Goal: Task Accomplishment & Management: Use online tool/utility

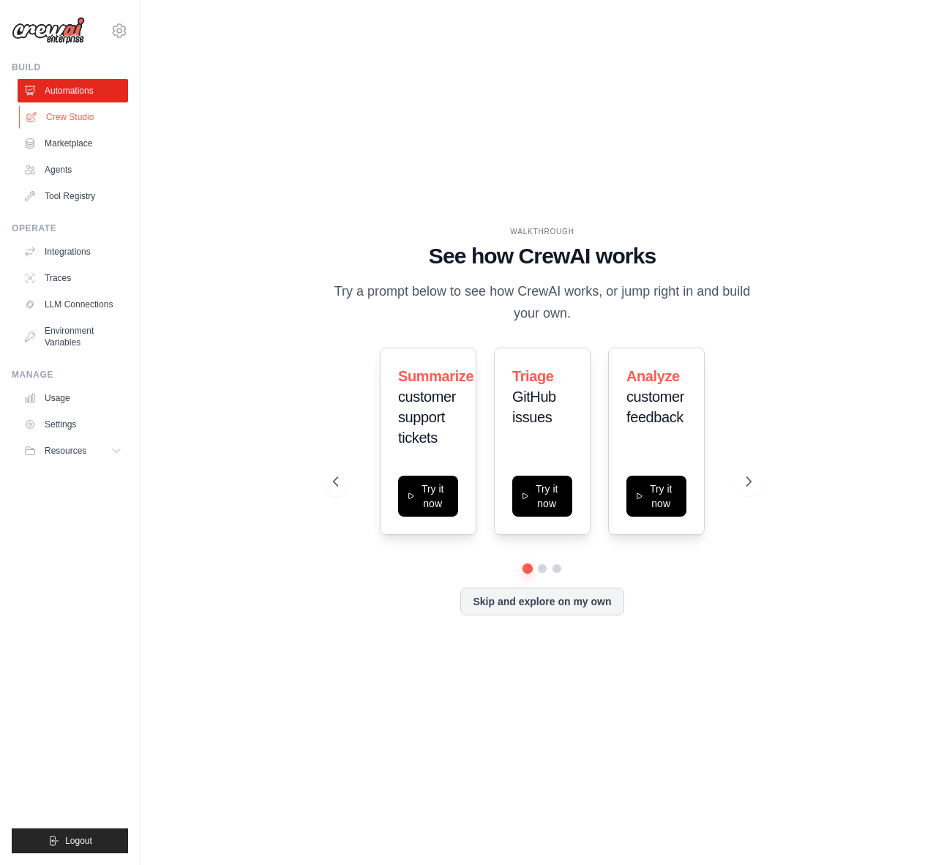
click at [68, 117] on link "Crew Studio" at bounding box center [74, 116] width 111 height 23
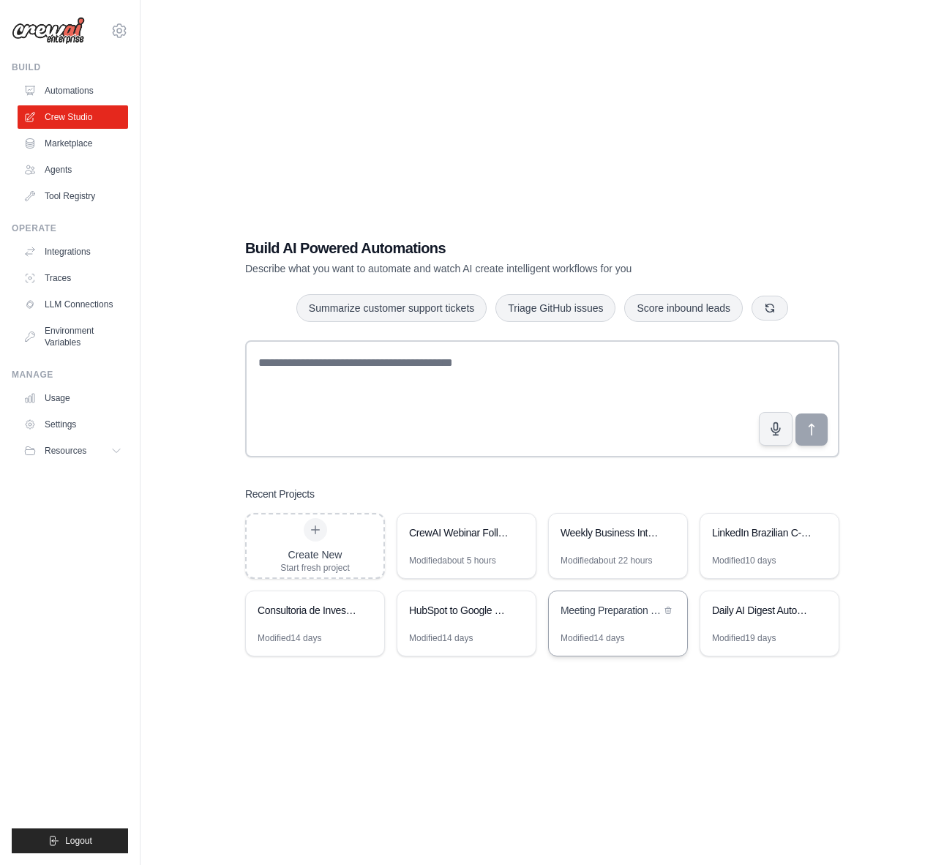
click at [572, 632] on div "Modified 14 days" at bounding box center [593, 638] width 64 height 12
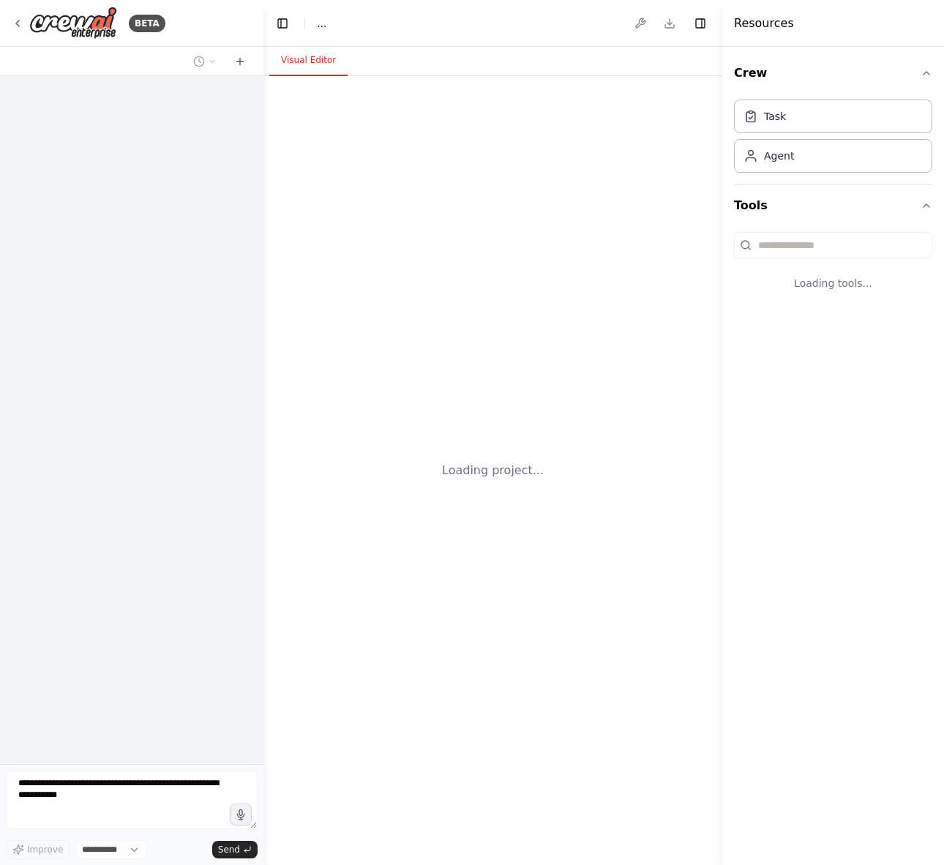
select select "****"
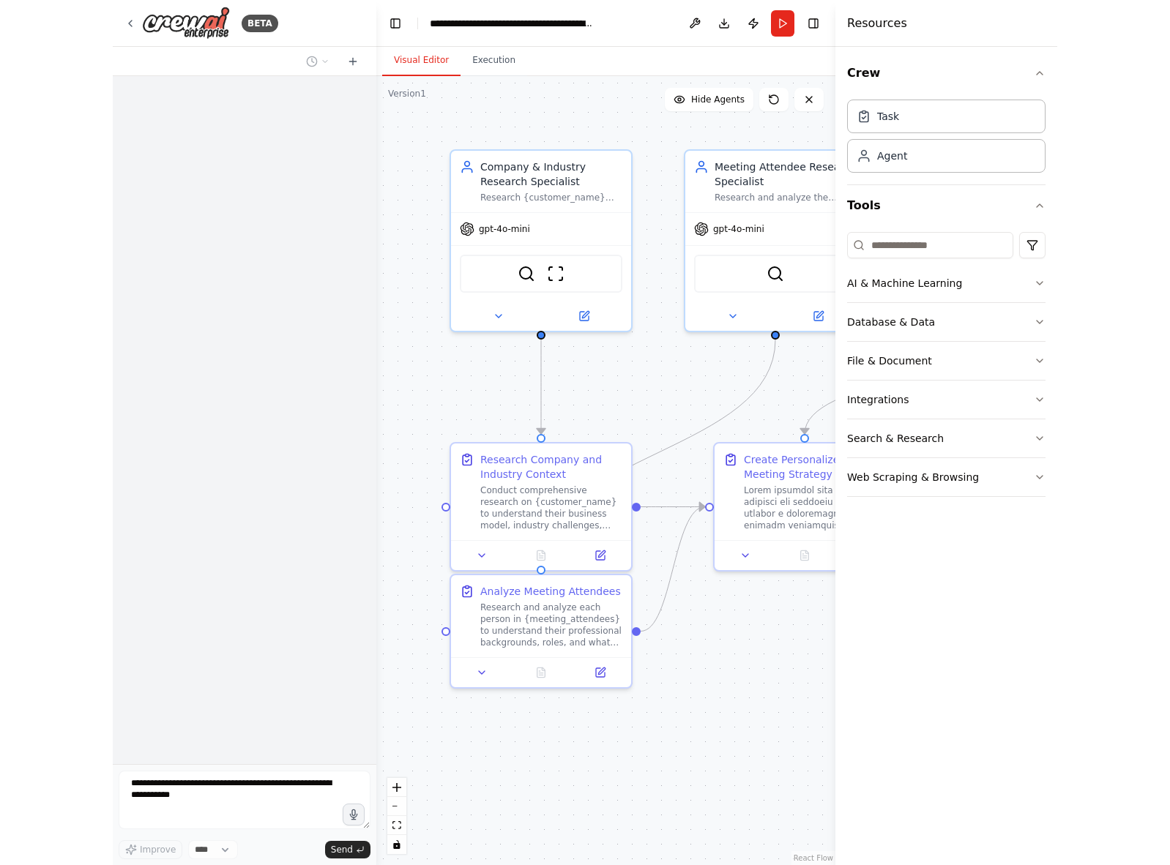
scroll to position [5081, 0]
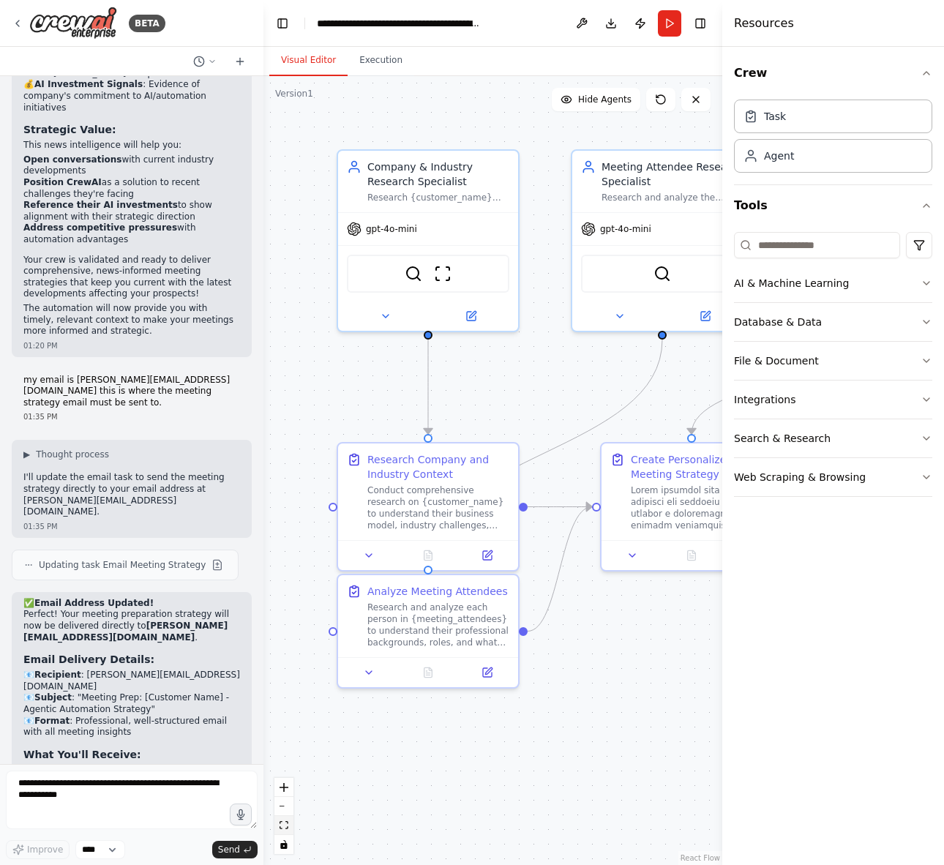
click at [288, 829] on button "fit view" at bounding box center [283, 825] width 19 height 19
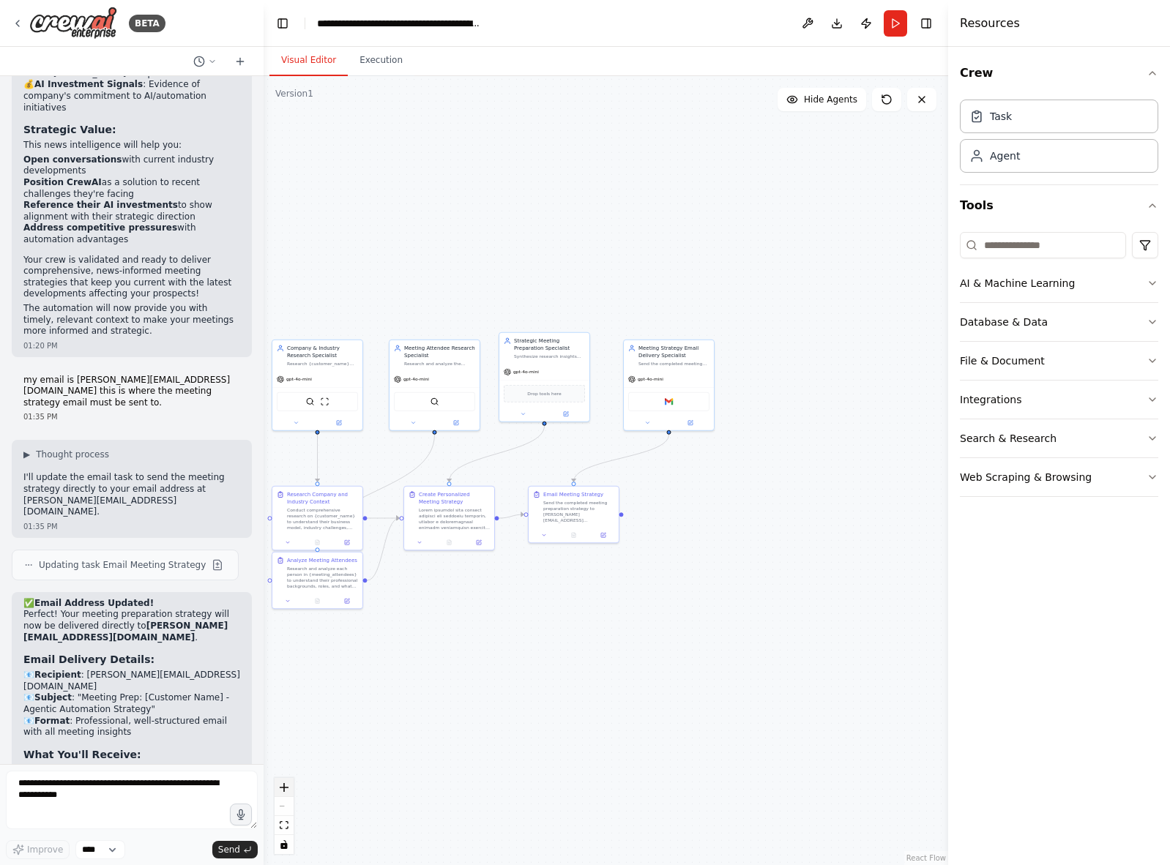
click at [280, 789] on icon "zoom in" at bounding box center [284, 787] width 9 height 9
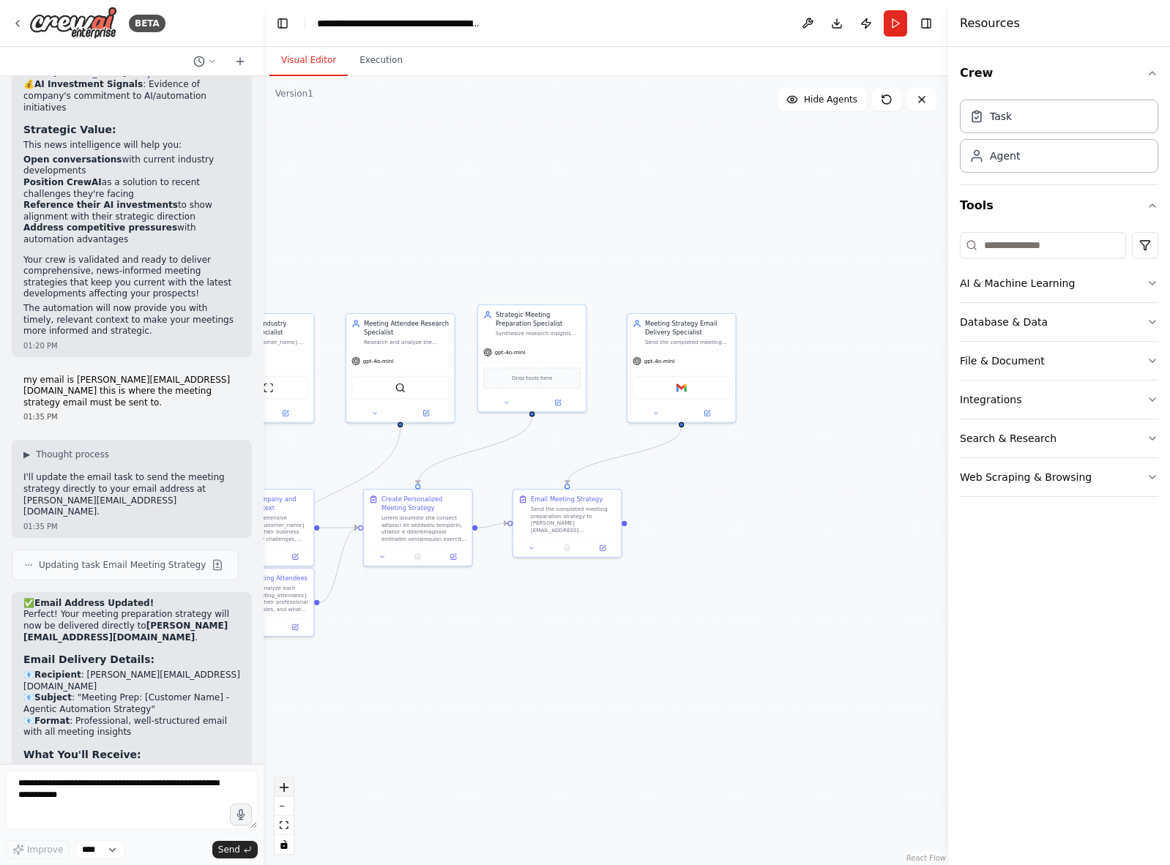
click at [280, 789] on icon "zoom in" at bounding box center [284, 787] width 9 height 9
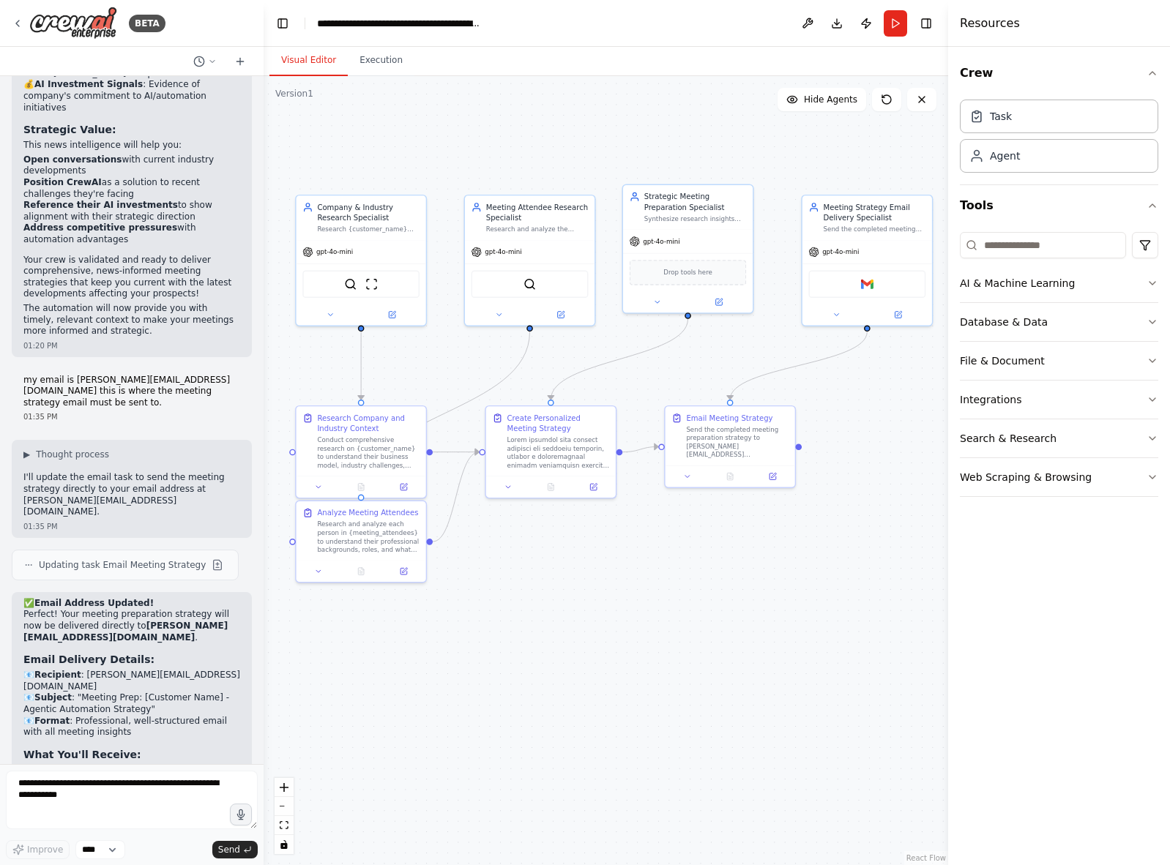
drag, startPoint x: 460, startPoint y: 694, endPoint x: 630, endPoint y: 607, distance: 191.5
click at [630, 607] on div ".deletable-edge-delete-btn { width: 20px; height: 20px; border: 0px solid #ffff…" at bounding box center [605, 470] width 684 height 789
click at [18, 29] on div "BETA" at bounding box center [89, 23] width 154 height 33
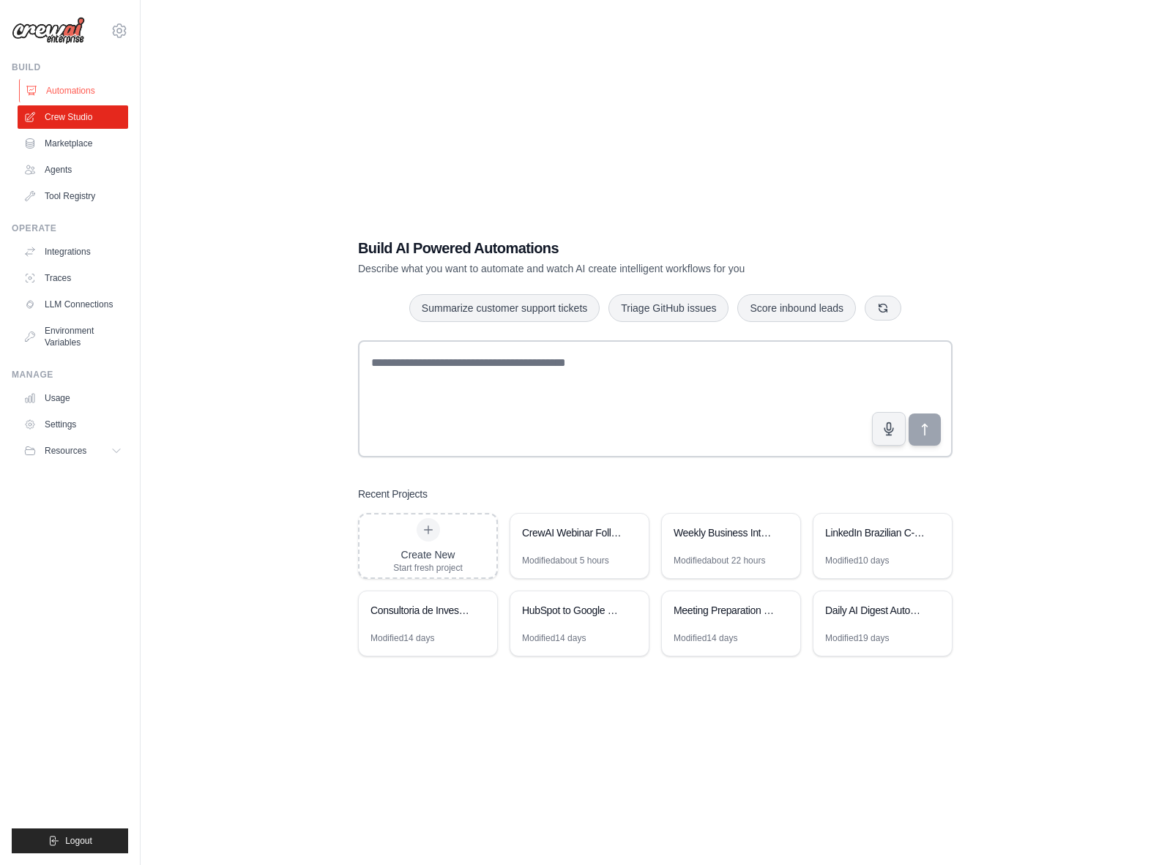
click at [62, 85] on link "Automations" at bounding box center [74, 90] width 111 height 23
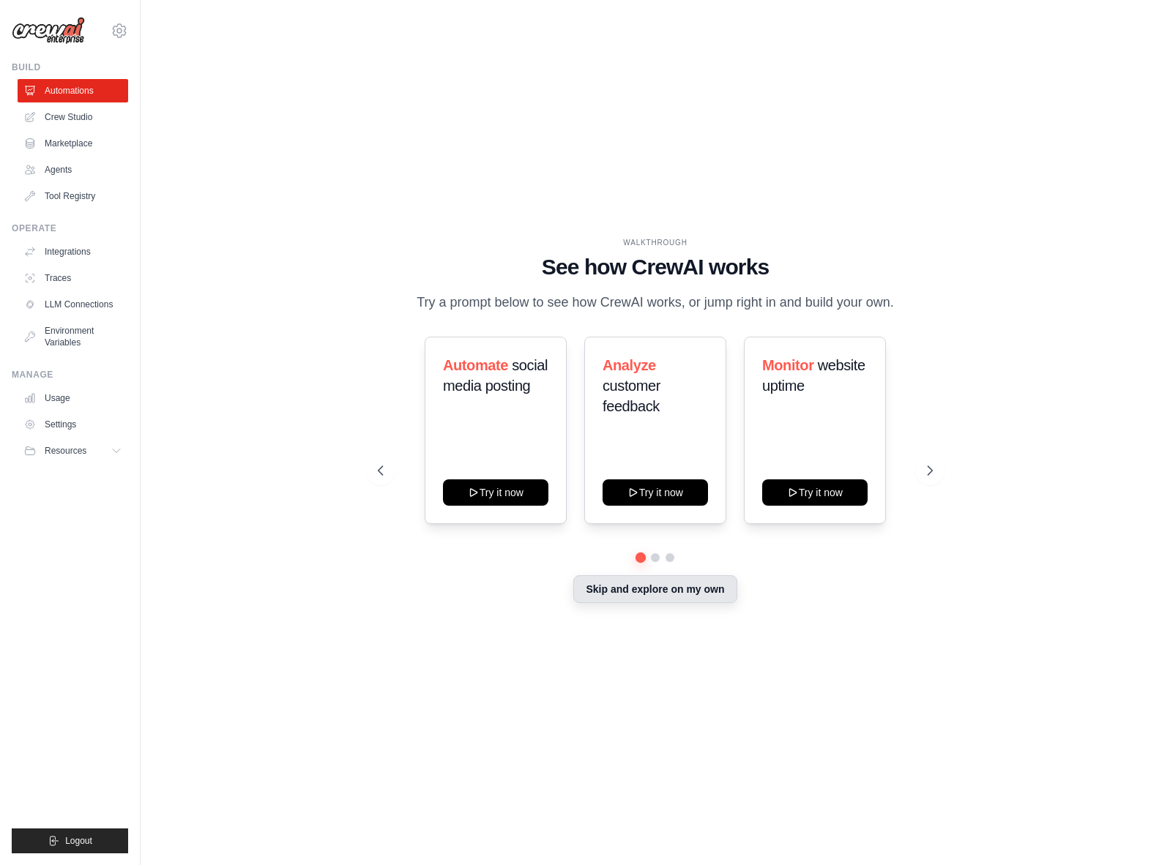
click at [678, 602] on button "Skip and explore on my own" at bounding box center [654, 589] width 163 height 28
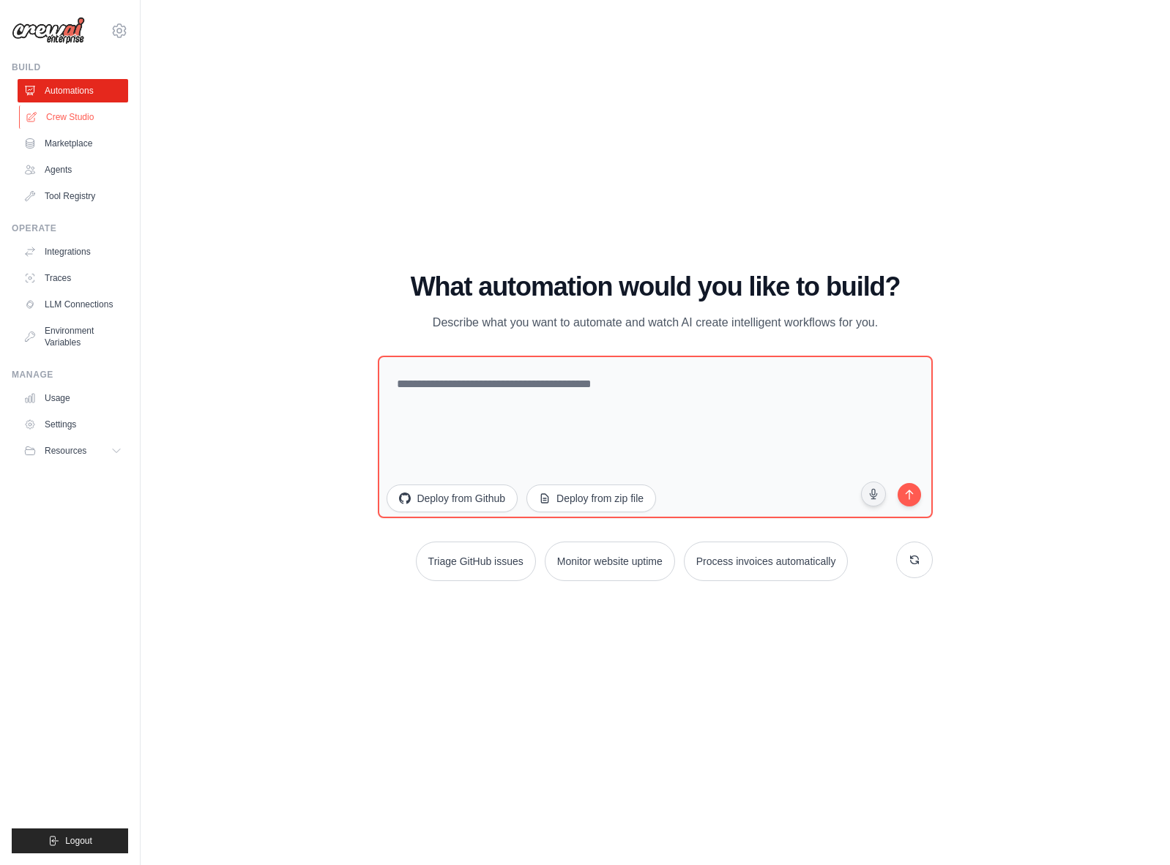
click at [68, 112] on link "Crew Studio" at bounding box center [74, 116] width 111 height 23
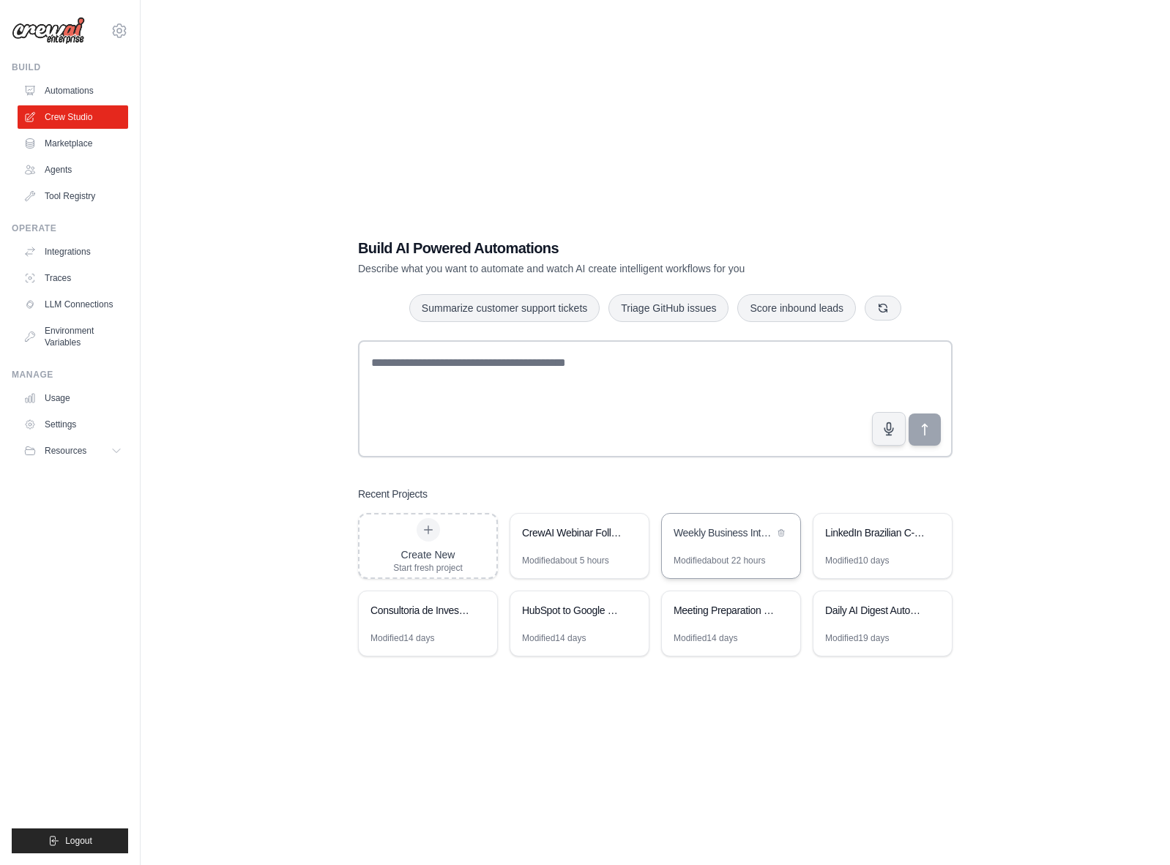
click at [696, 540] on div "Weekly Business Intelligence Reports" at bounding box center [723, 535] width 100 height 18
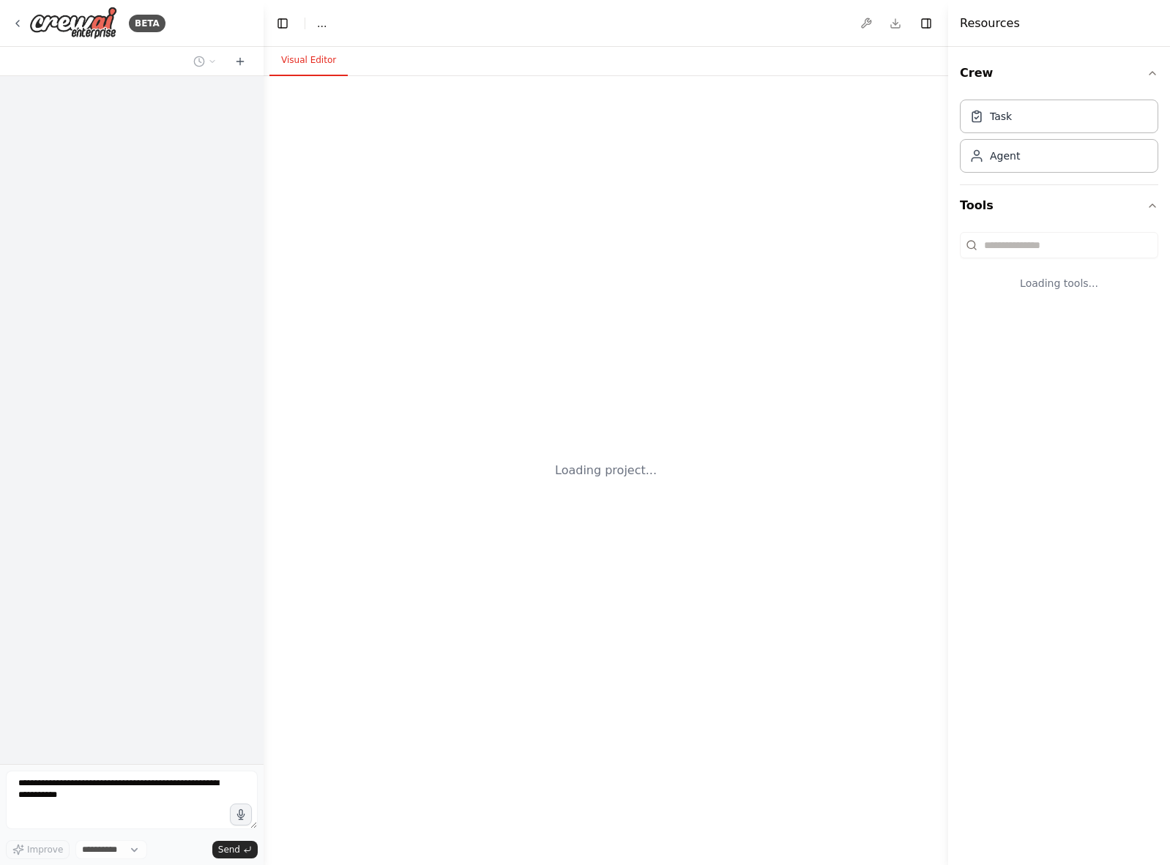
select select "****"
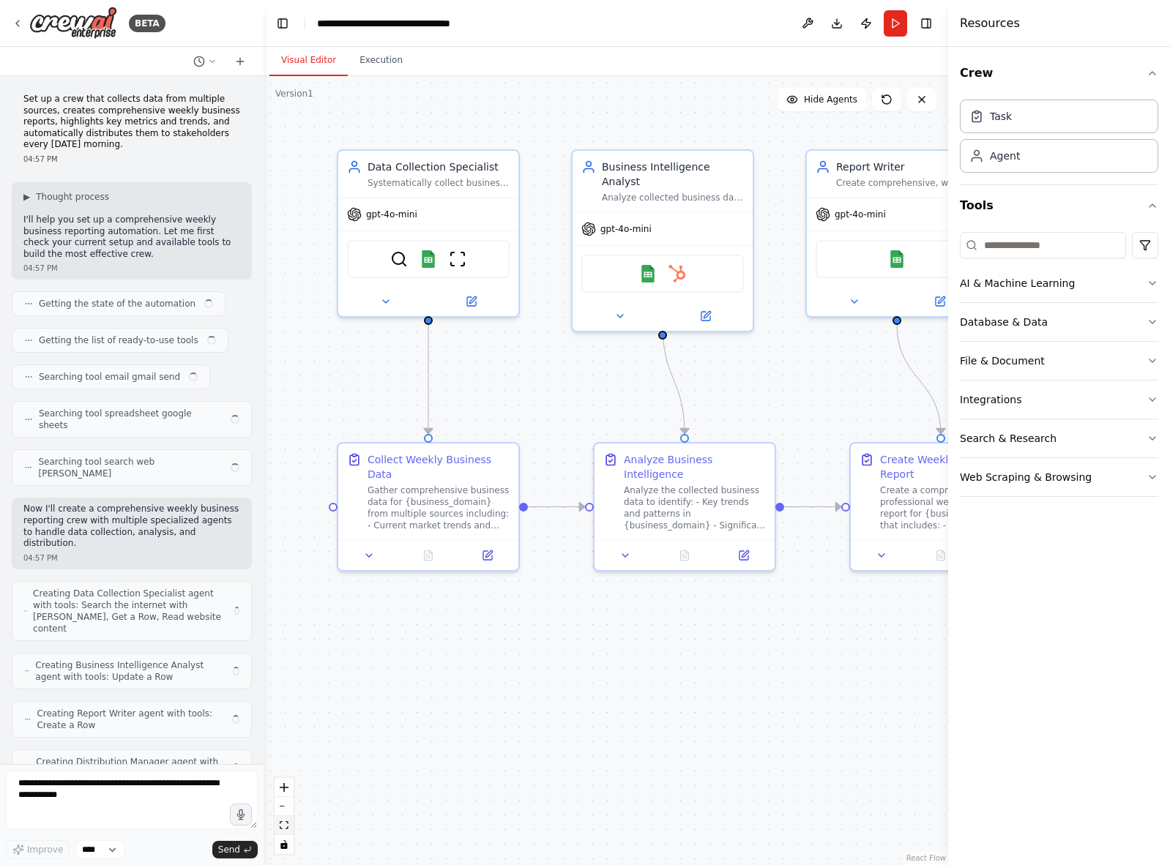
scroll to position [953, 0]
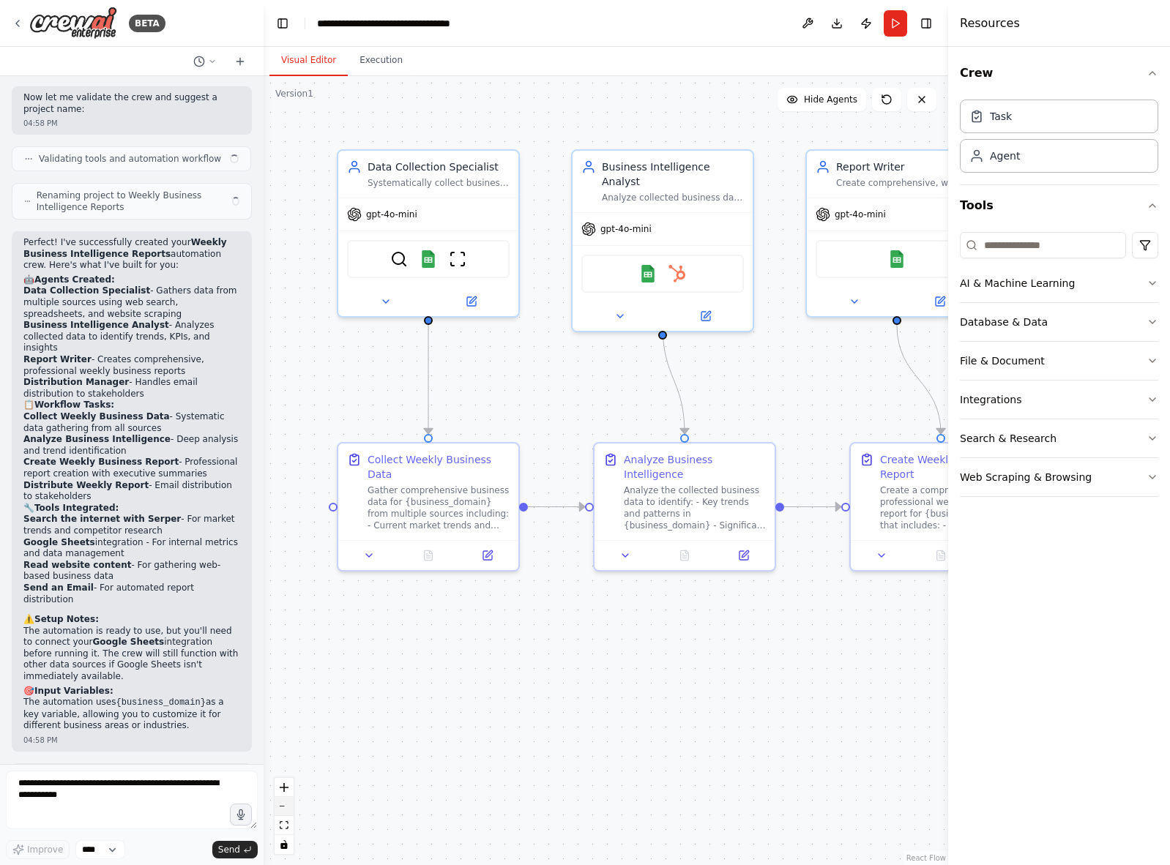
click at [285, 807] on button "zoom out" at bounding box center [283, 806] width 19 height 19
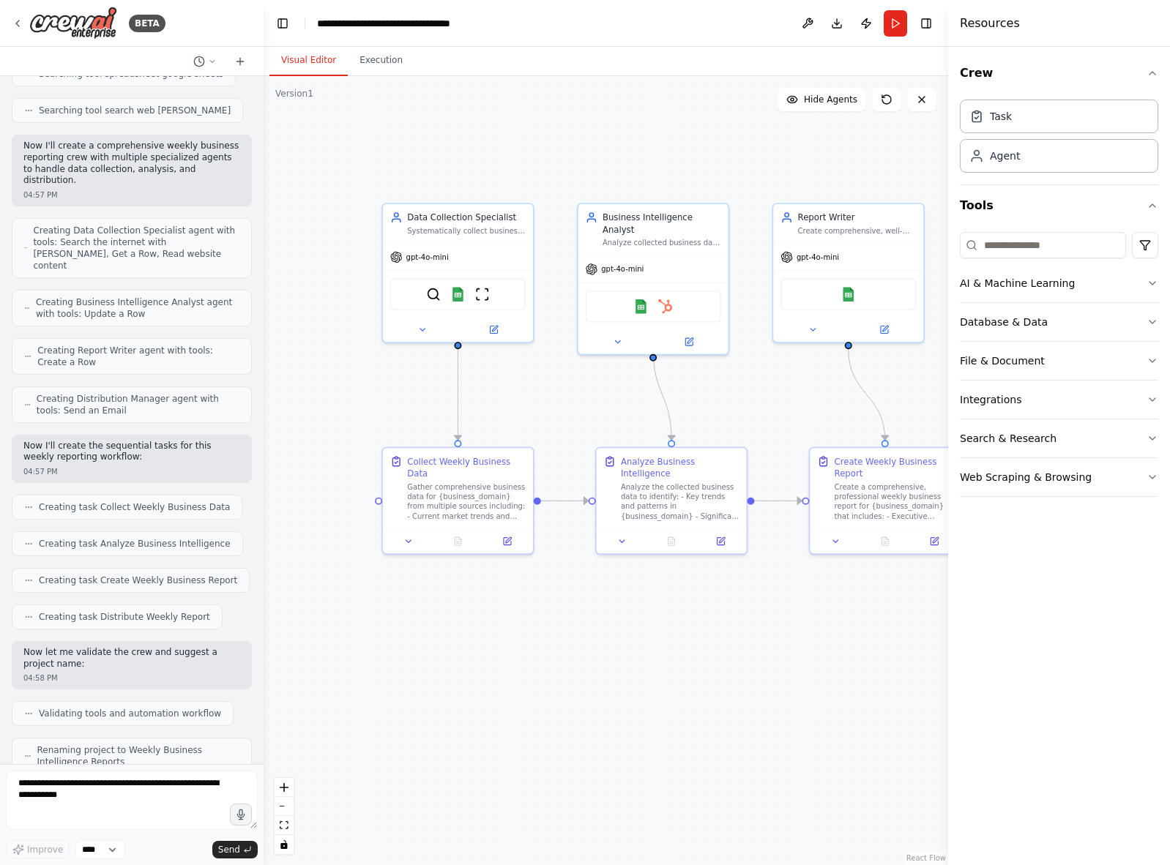
scroll to position [0, 0]
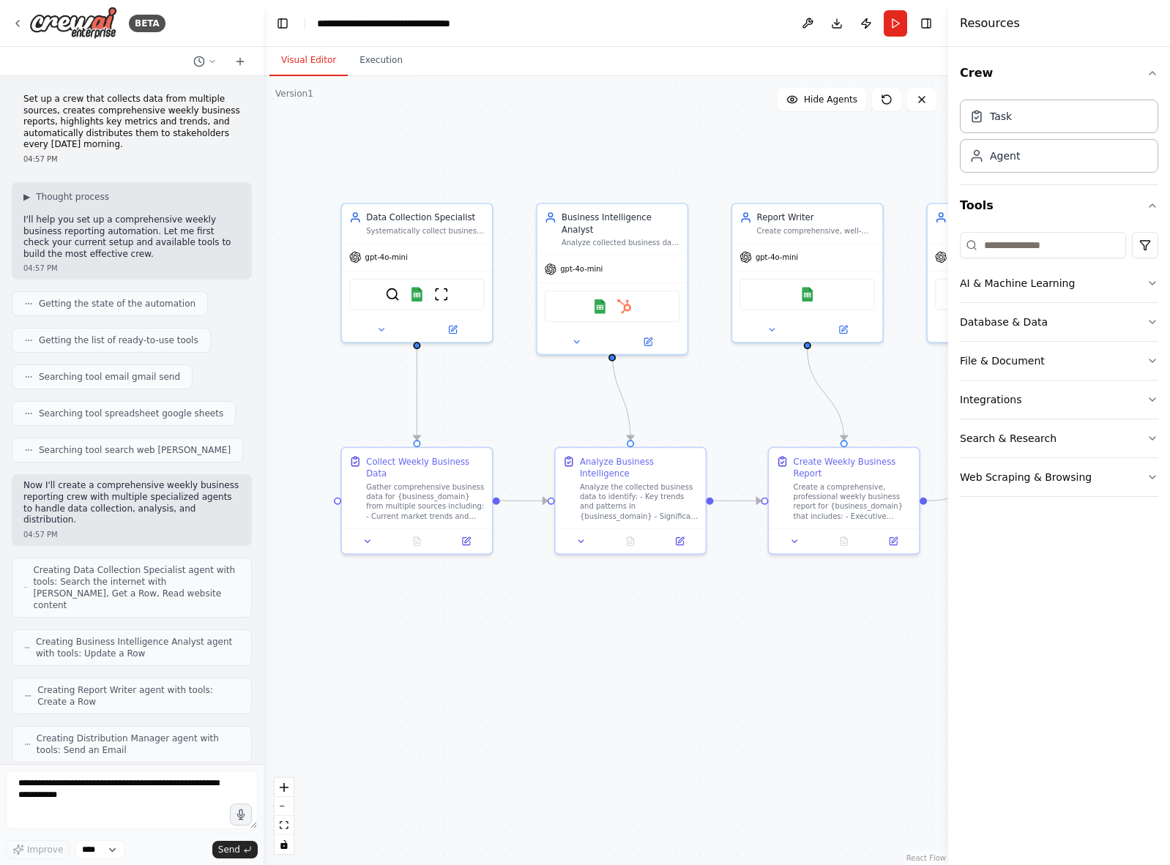
drag, startPoint x: 579, startPoint y: 621, endPoint x: 538, endPoint y: 621, distance: 41.0
click at [538, 621] on div ".deletable-edge-delete-btn { width: 20px; height: 20px; border: 0px solid #ffff…" at bounding box center [605, 470] width 684 height 789
click at [19, 20] on icon at bounding box center [18, 24] width 12 height 12
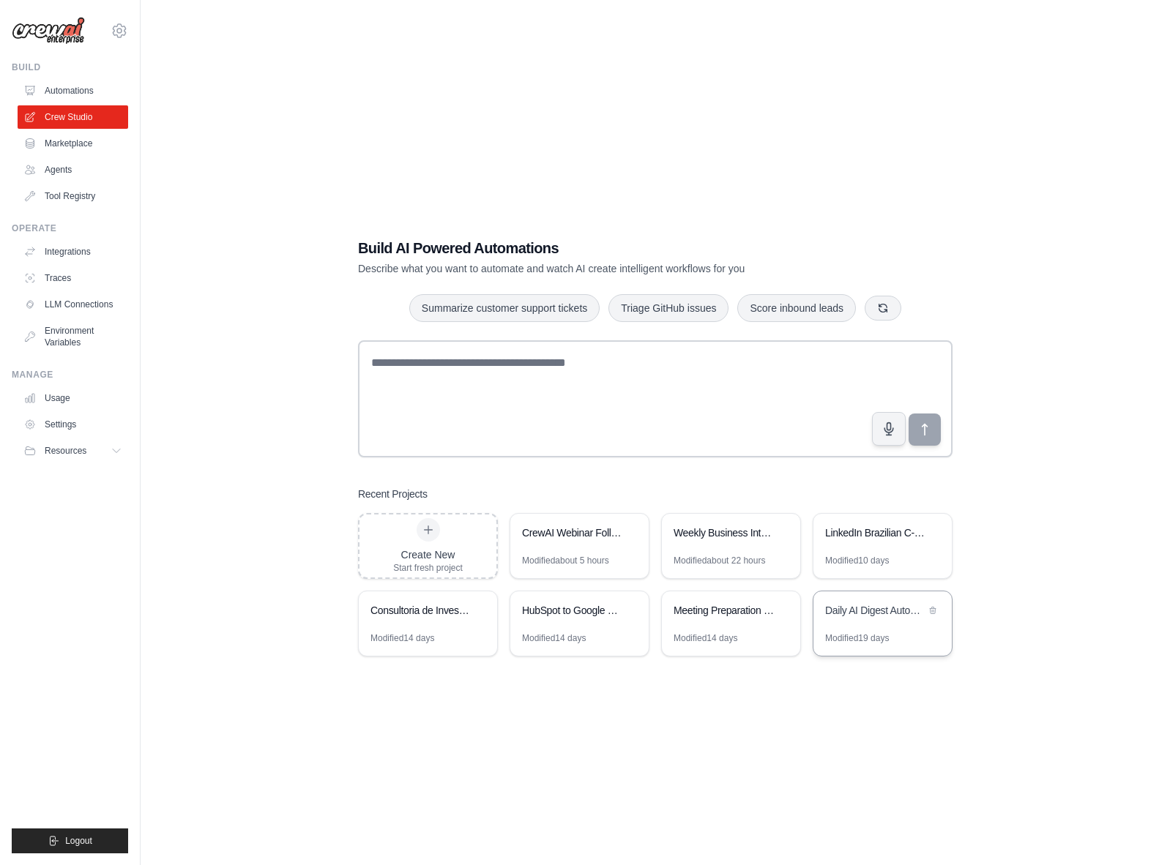
click at [864, 612] on div "Daily AI Digest Automation" at bounding box center [875, 610] width 100 height 15
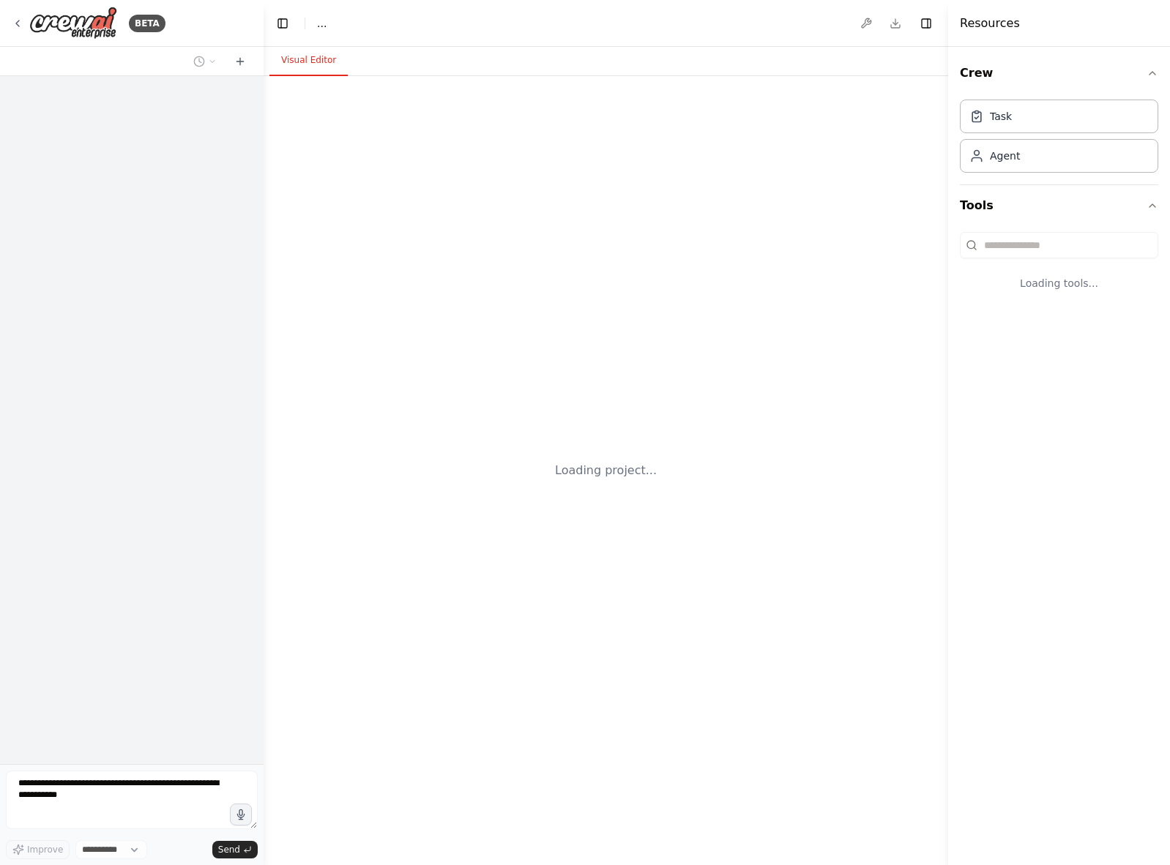
select select "****"
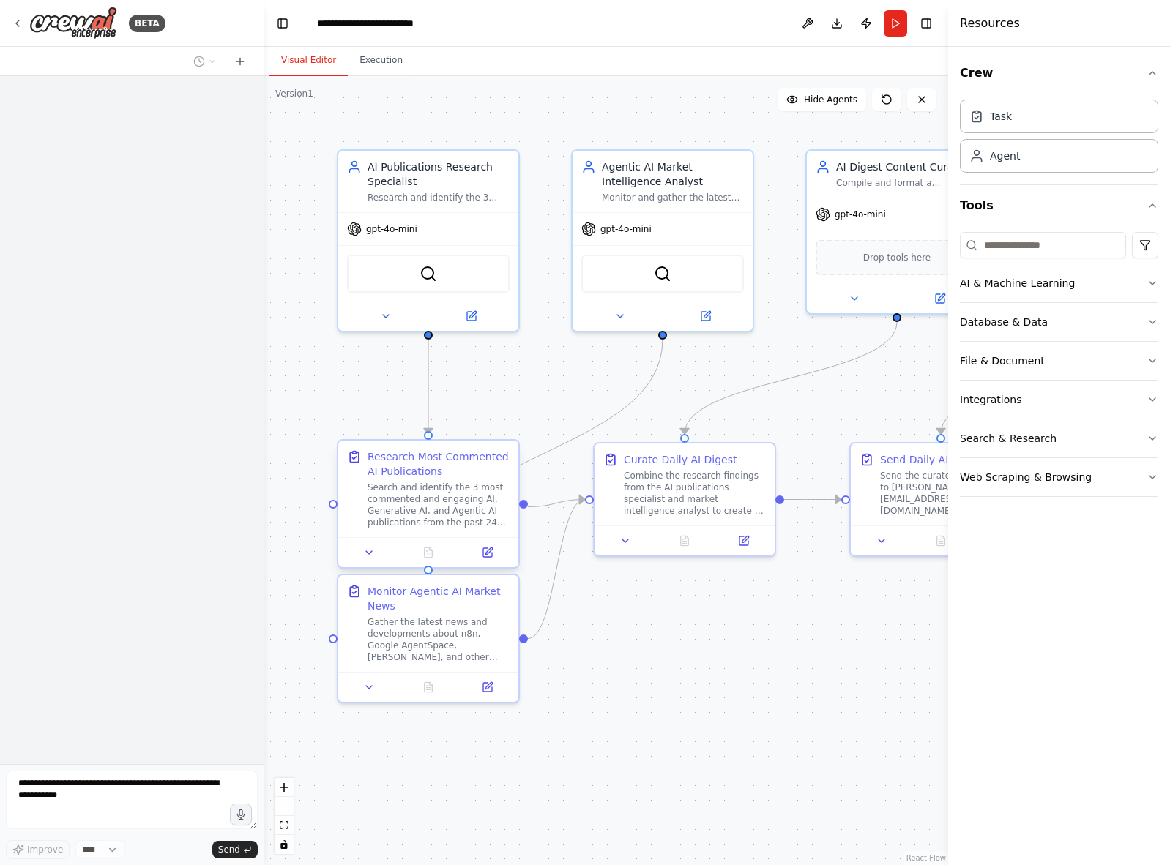
scroll to position [511, 0]
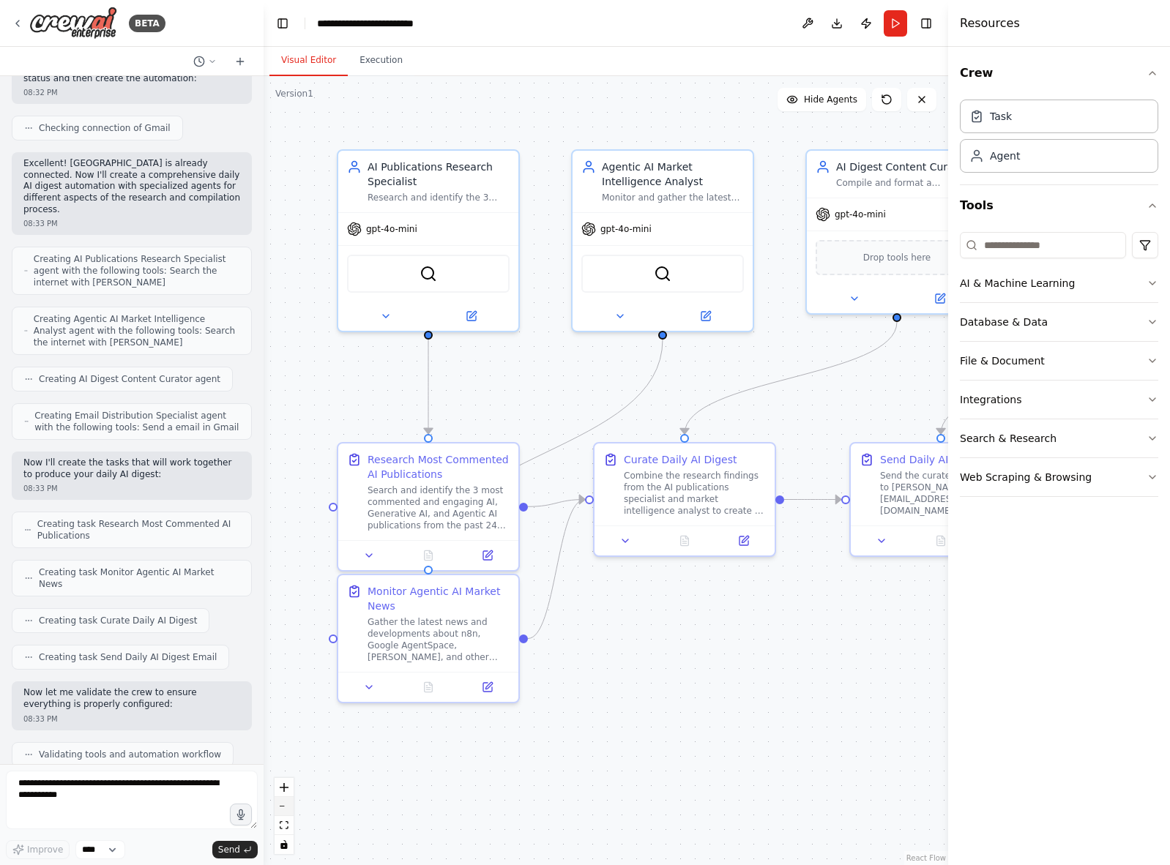
click at [285, 809] on button "zoom out" at bounding box center [283, 806] width 19 height 19
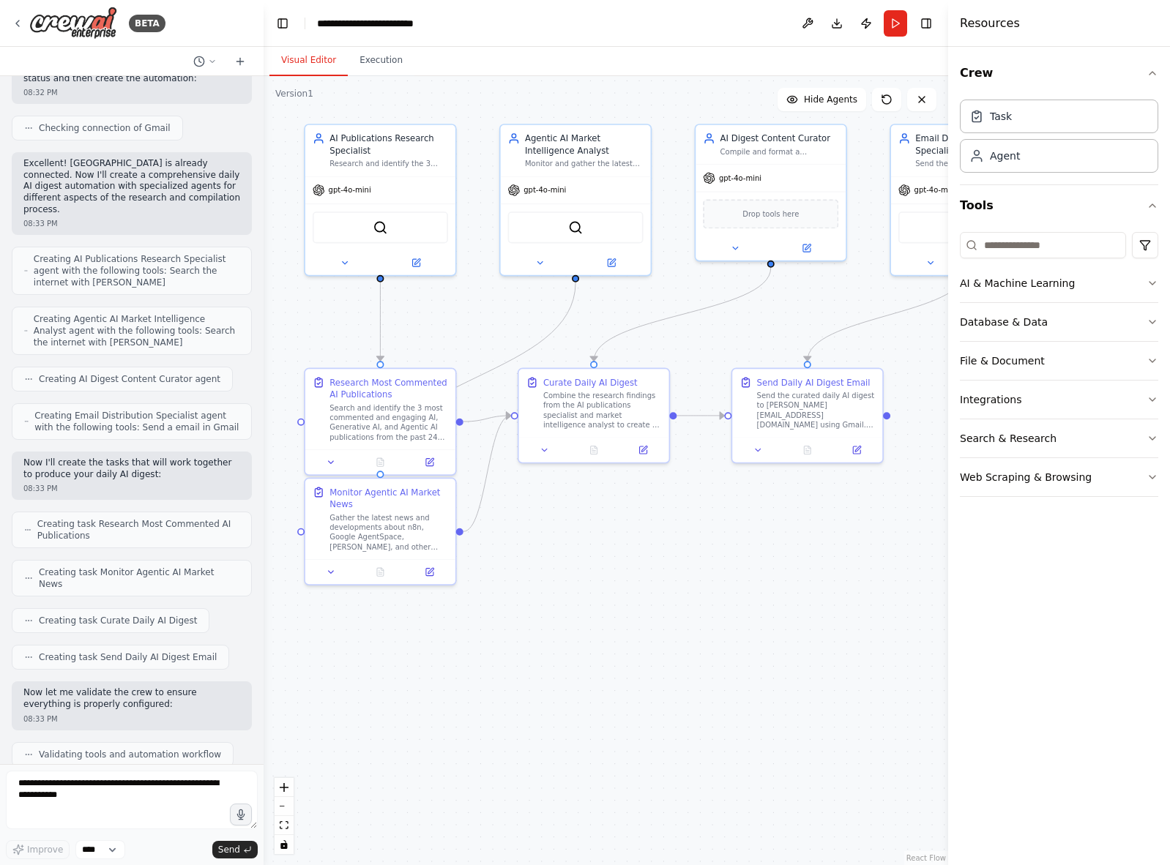
drag, startPoint x: 534, startPoint y: 745, endPoint x: 456, endPoint y: 667, distance: 110.2
click at [456, 667] on div ".deletable-edge-delete-btn { width: 20px; height: 20px; border: 0px solid #ffff…" at bounding box center [605, 470] width 684 height 789
click at [17, 26] on icon at bounding box center [18, 24] width 12 height 12
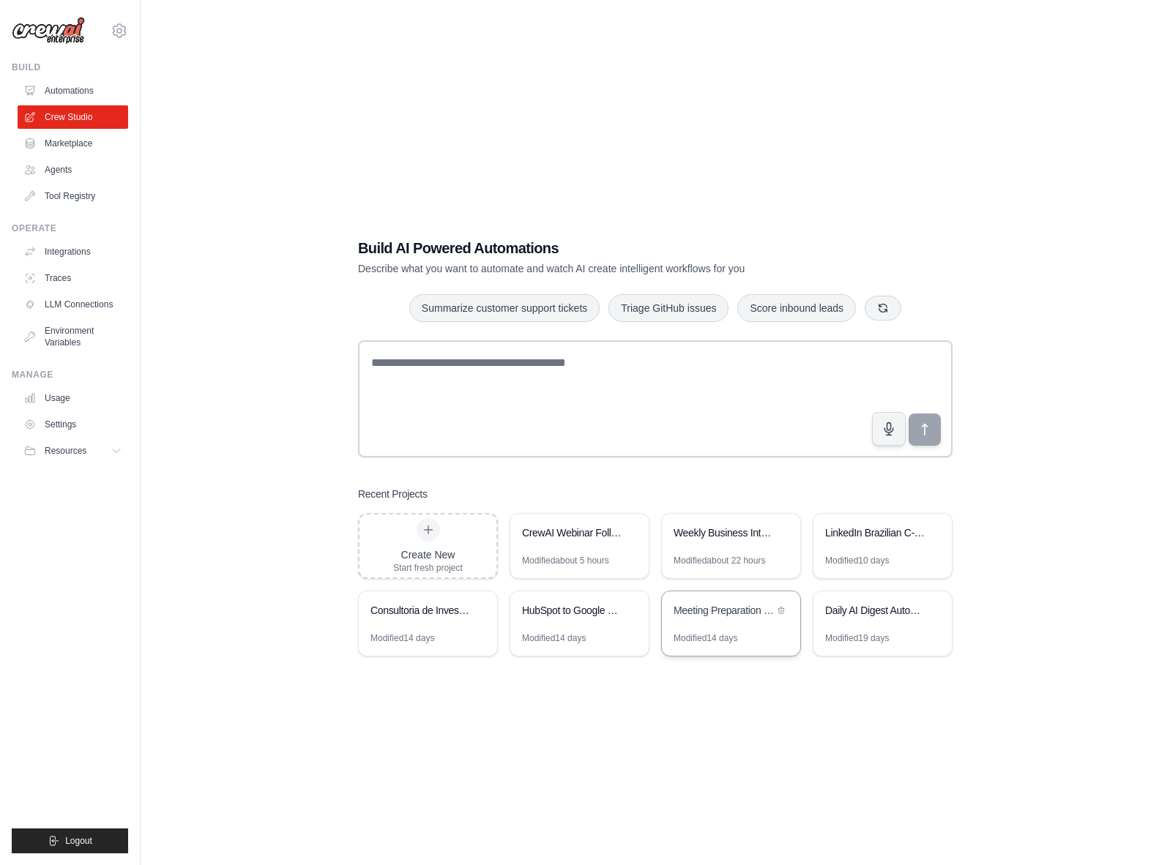
click at [679, 611] on div "Meeting Preparation for Agentic Automation Sales" at bounding box center [723, 610] width 100 height 15
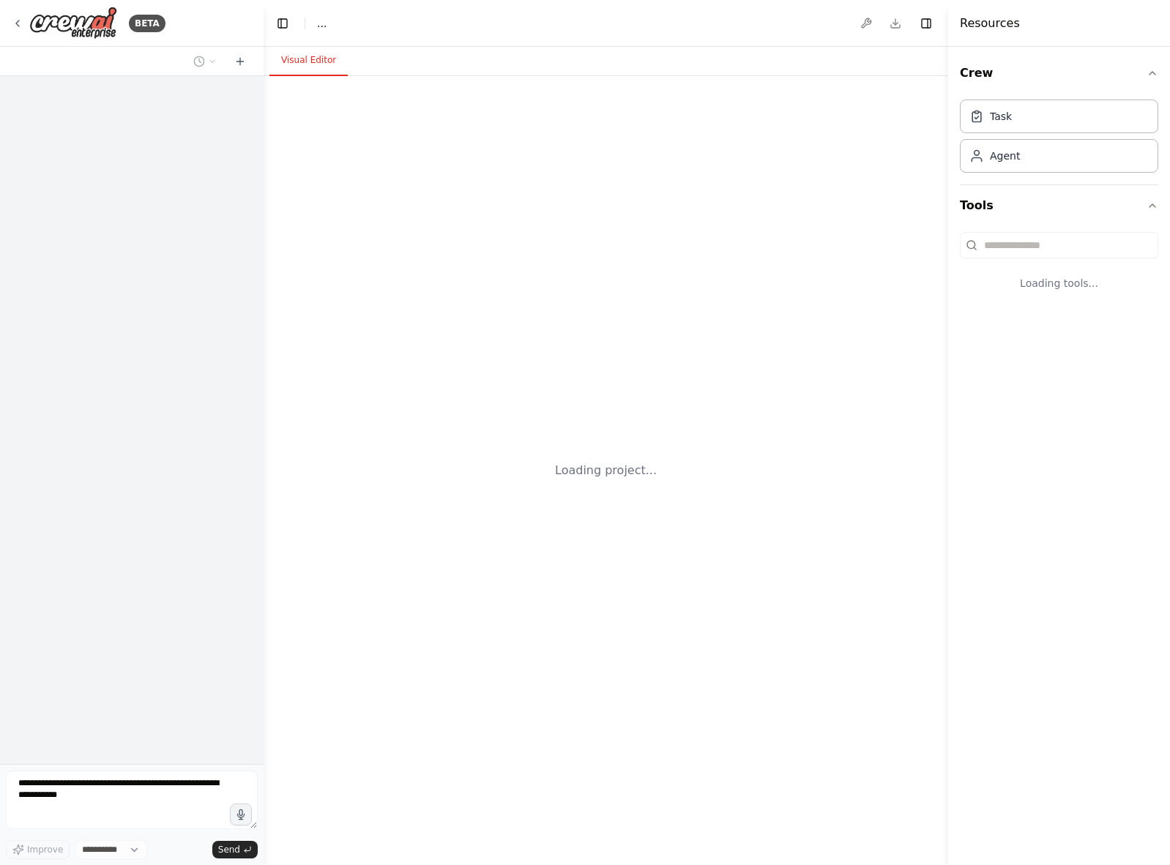
select select "****"
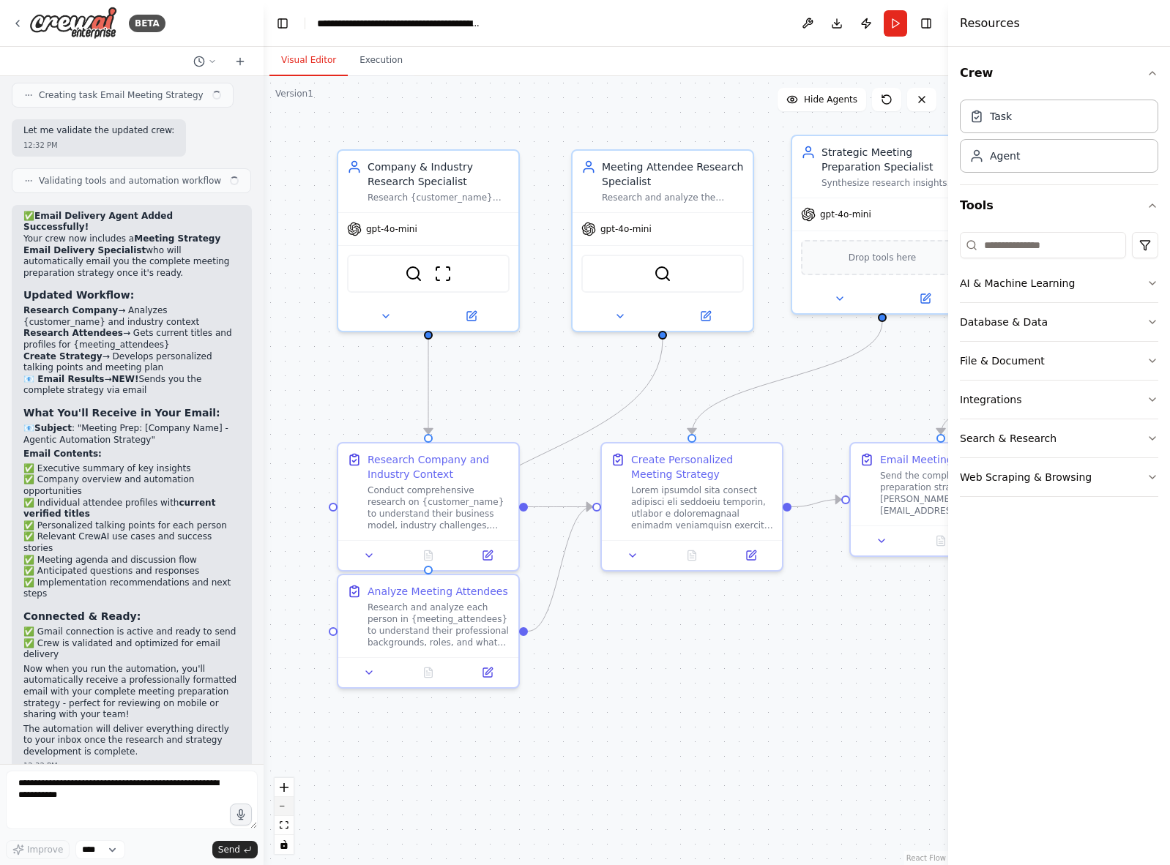
scroll to position [3390, 0]
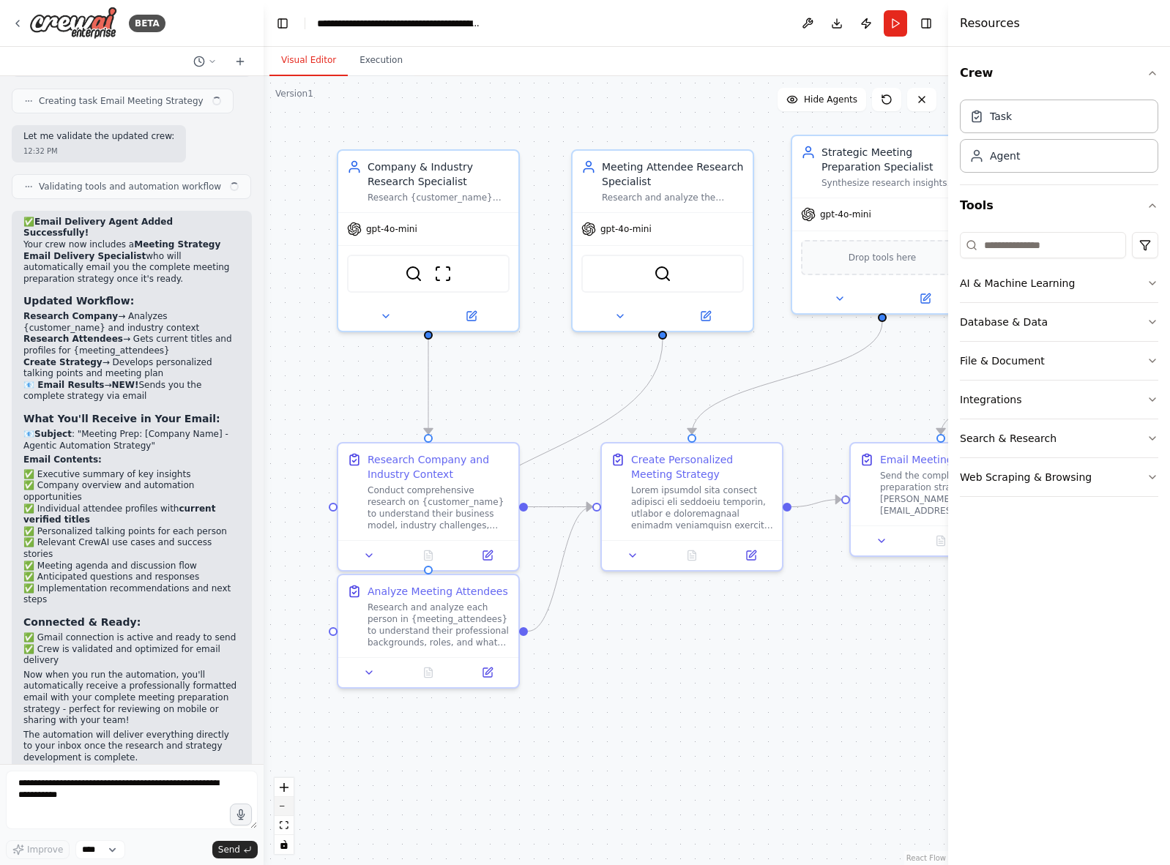
click at [284, 806] on icon "zoom out" at bounding box center [284, 806] width 9 height 1
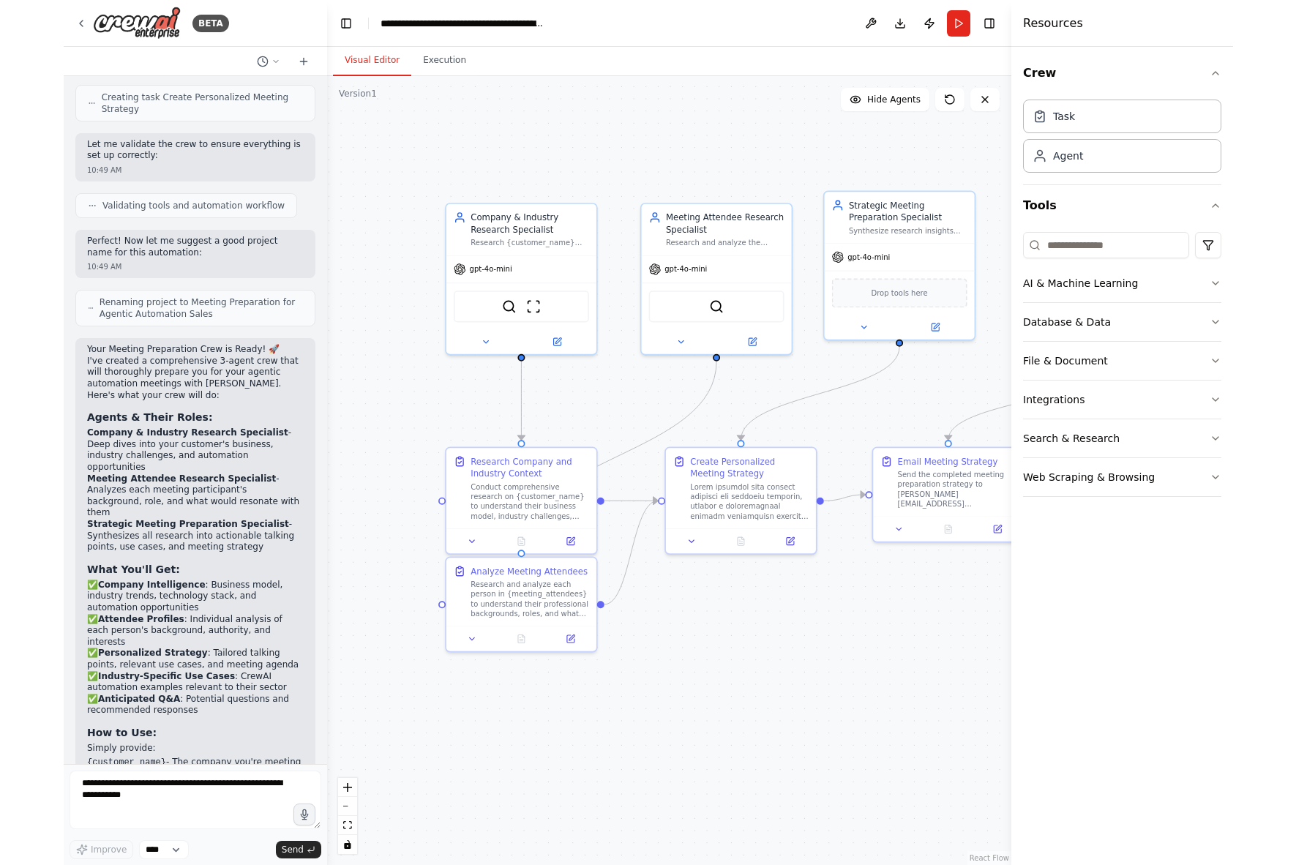
scroll to position [0, 0]
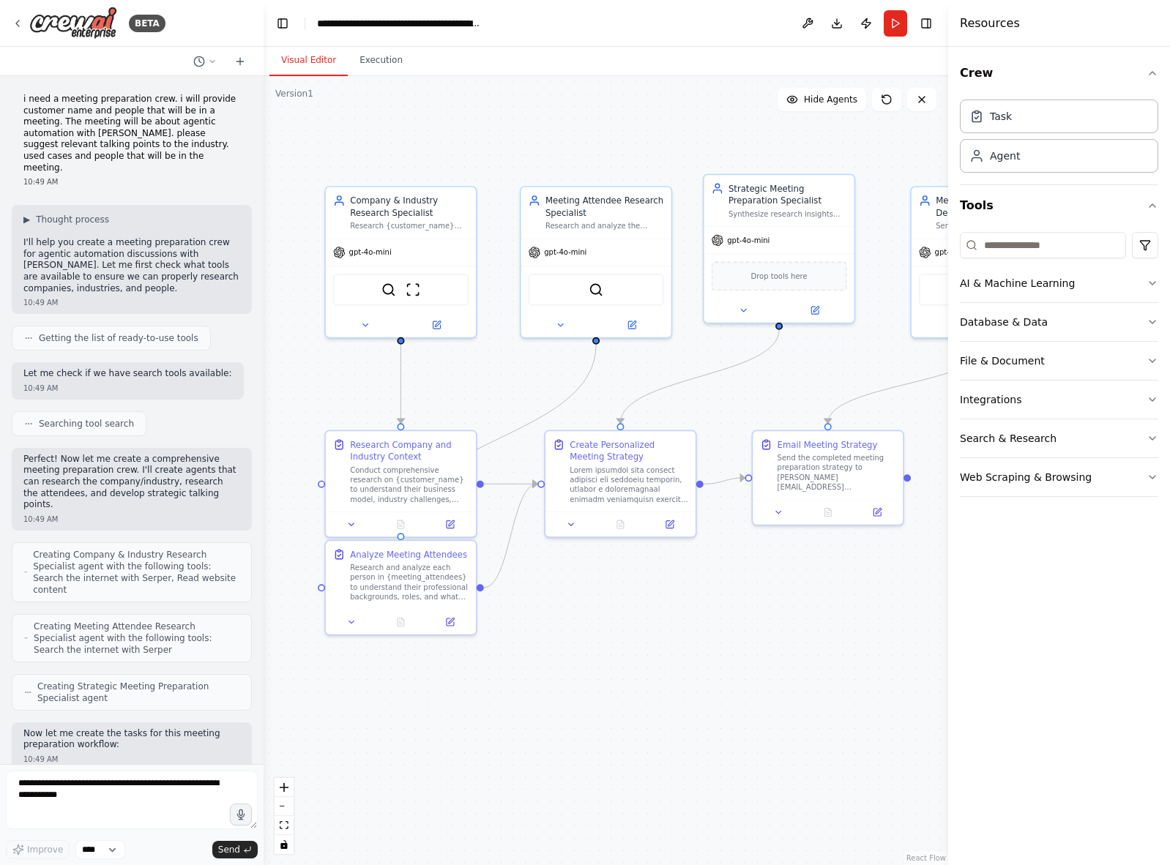
drag, startPoint x: 654, startPoint y: 647, endPoint x: 596, endPoint y: 630, distance: 60.2
click at [596, 630] on div ".deletable-edge-delete-btn { width: 20px; height: 20px; border: 0px solid #ffff…" at bounding box center [605, 470] width 684 height 789
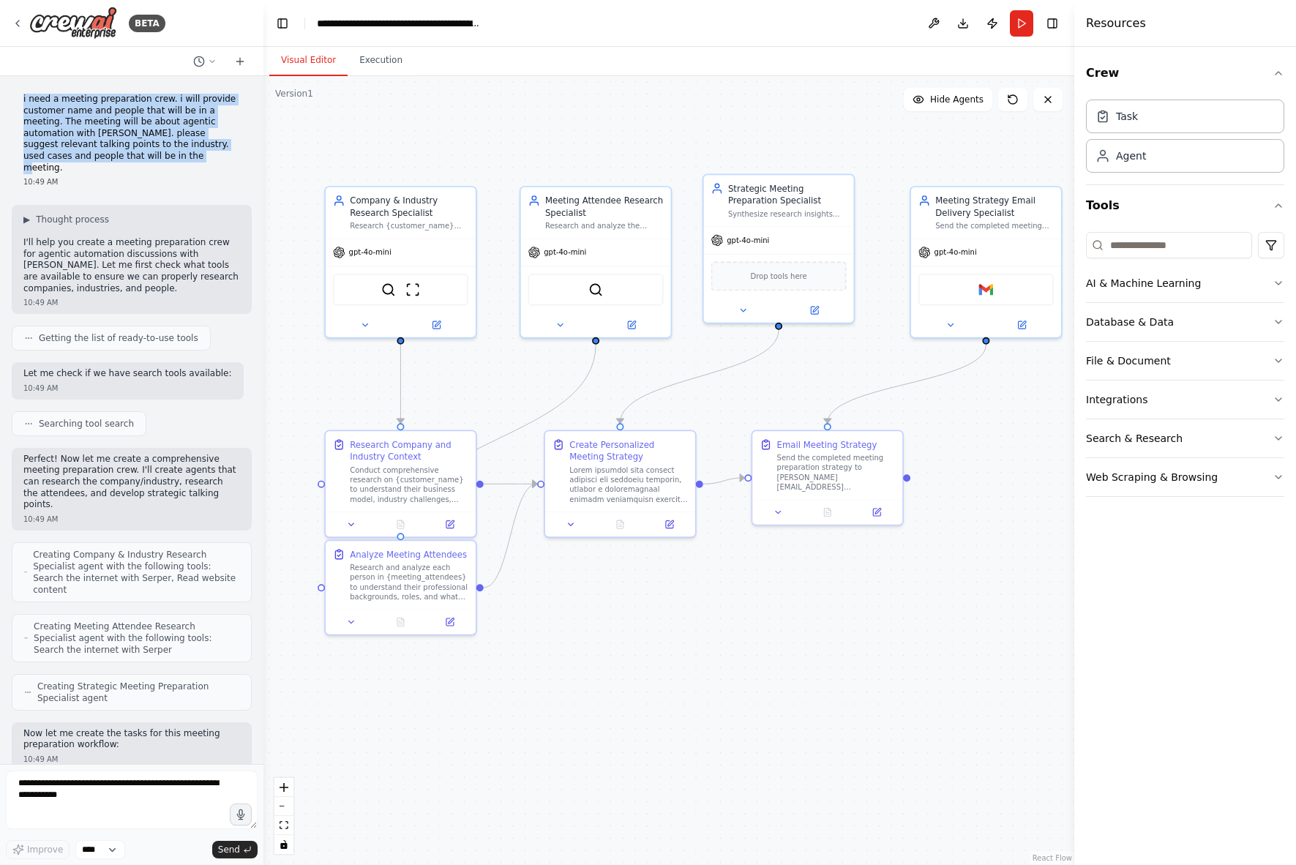
drag, startPoint x: 80, startPoint y: 157, endPoint x: 13, endPoint y: 93, distance: 92.7
click at [13, 93] on div "i need a meeting preparation crew. i will provide customer name and people that…" at bounding box center [132, 140] width 240 height 105
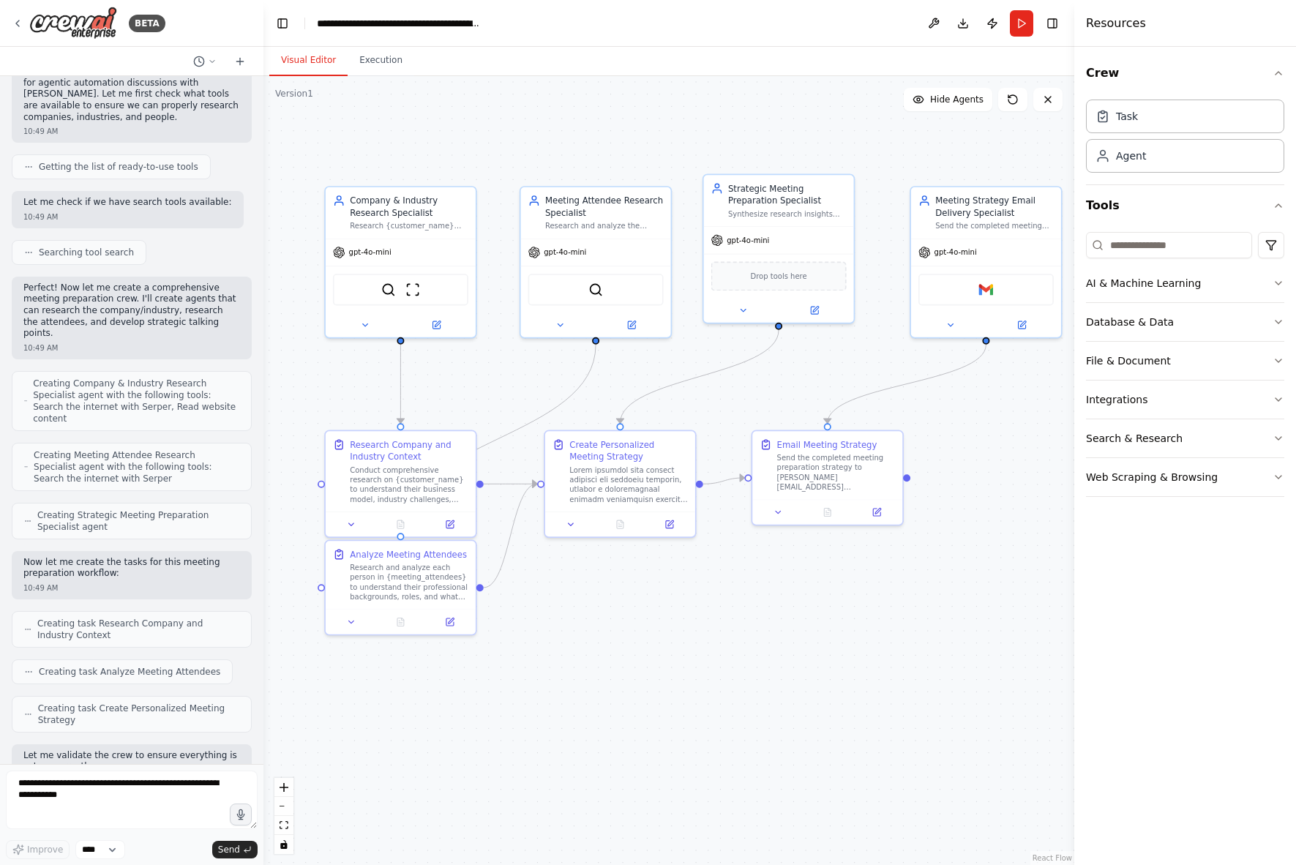
scroll to position [190, 0]
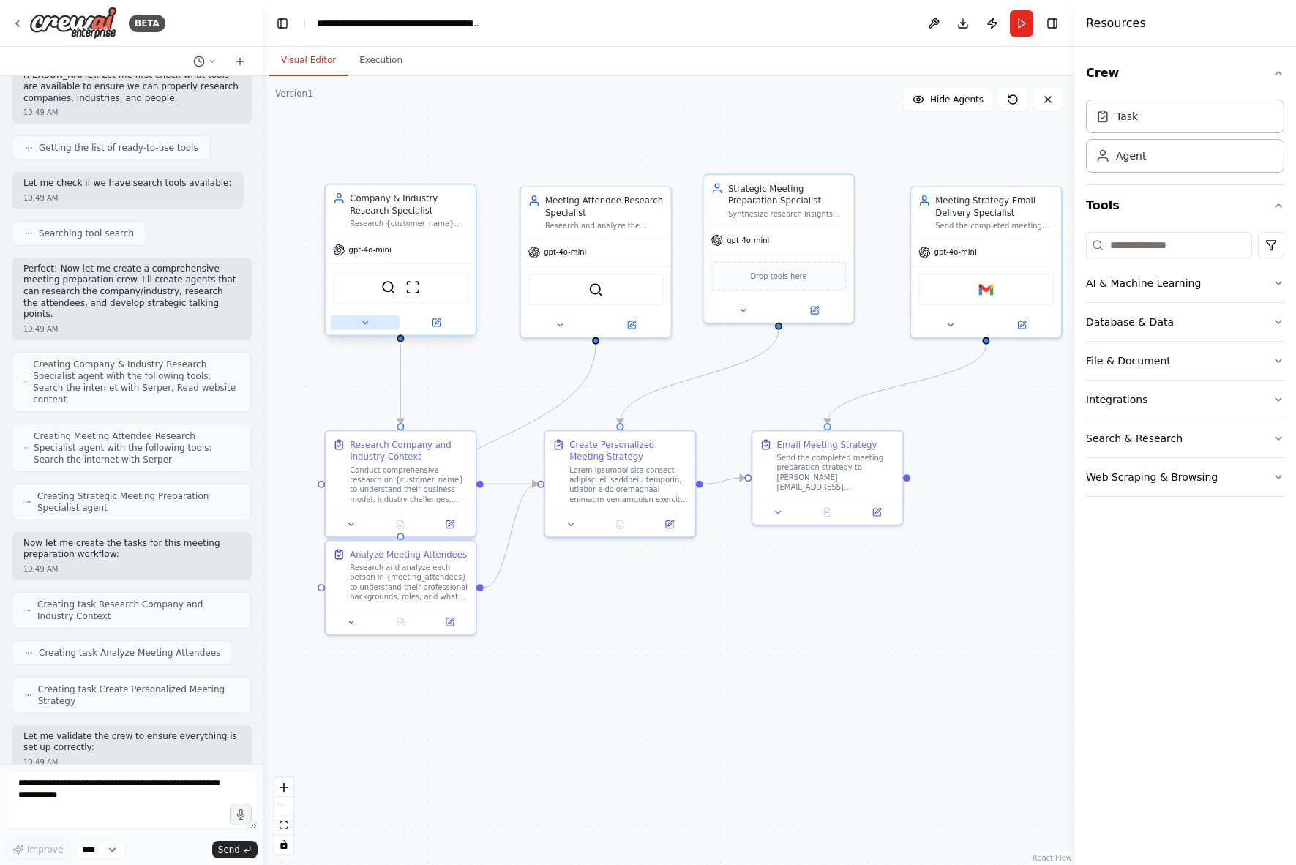
click at [366, 328] on button at bounding box center [365, 322] width 69 height 15
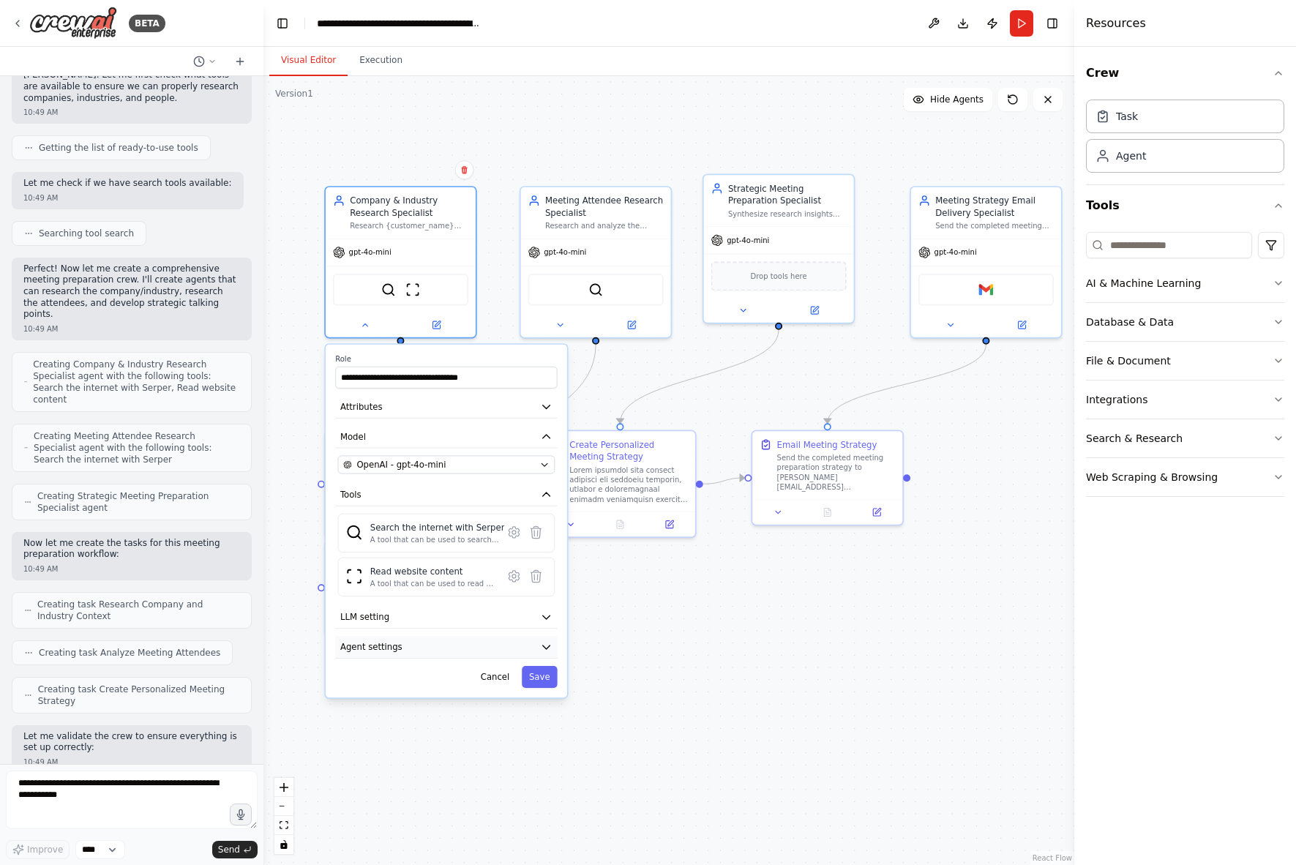
click at [511, 646] on button "Agent settings" at bounding box center [446, 647] width 222 height 23
click at [429, 615] on button "LLM setting" at bounding box center [446, 617] width 222 height 23
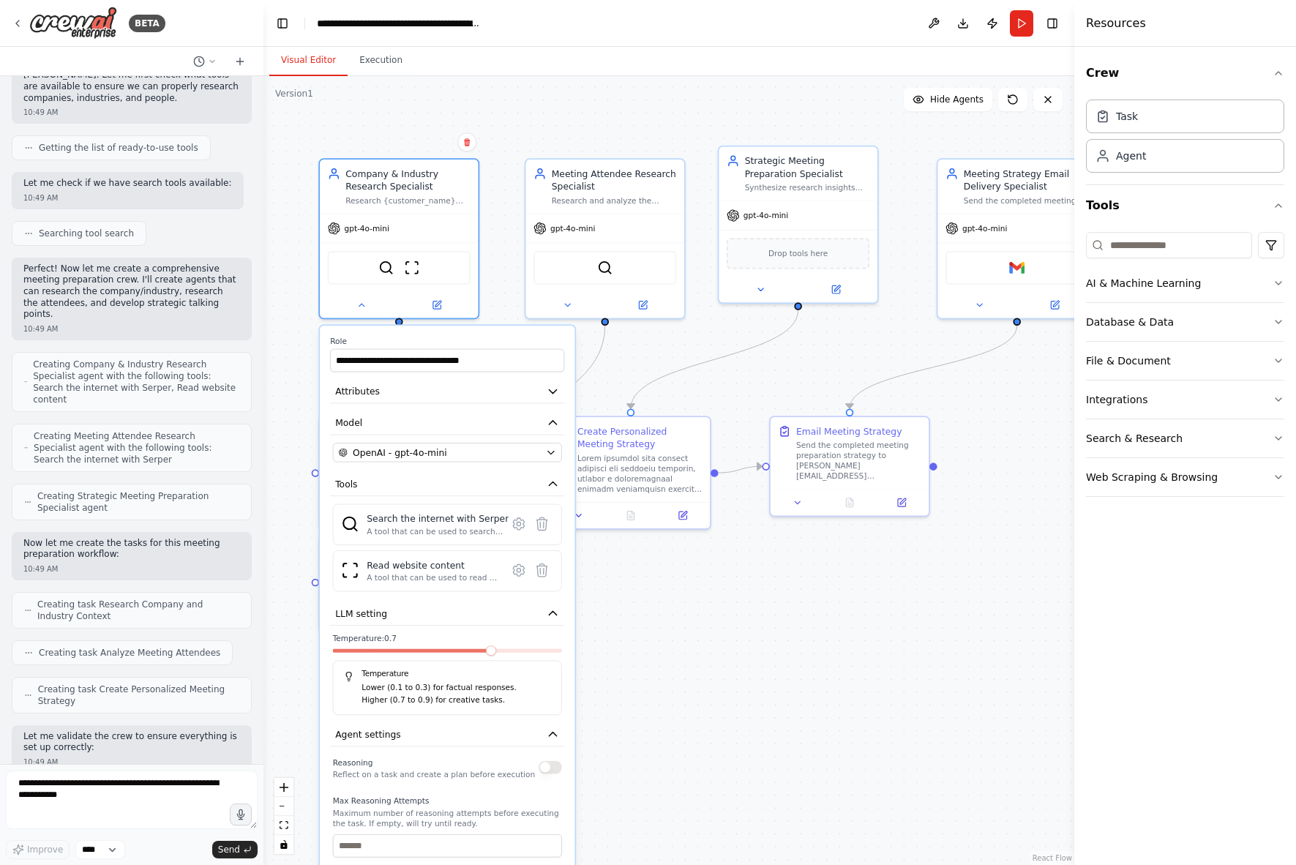
click at [665, 648] on div ".deletable-edge-delete-btn { width: 20px; height: 20px; border: 0px solid #ffff…" at bounding box center [668, 470] width 811 height 789
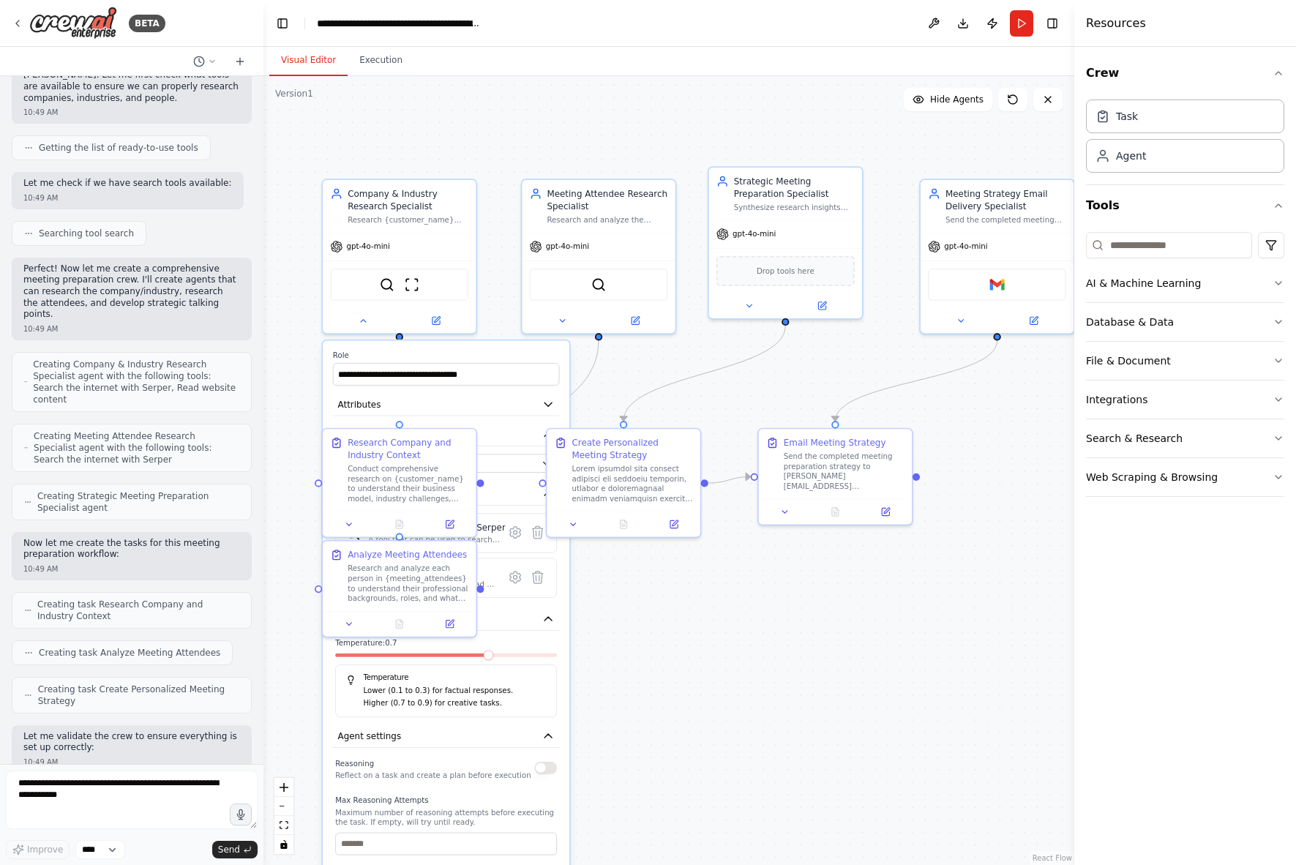
click at [419, 772] on p "Reflect on a task and create a plan before execution" at bounding box center [432, 776] width 195 height 10
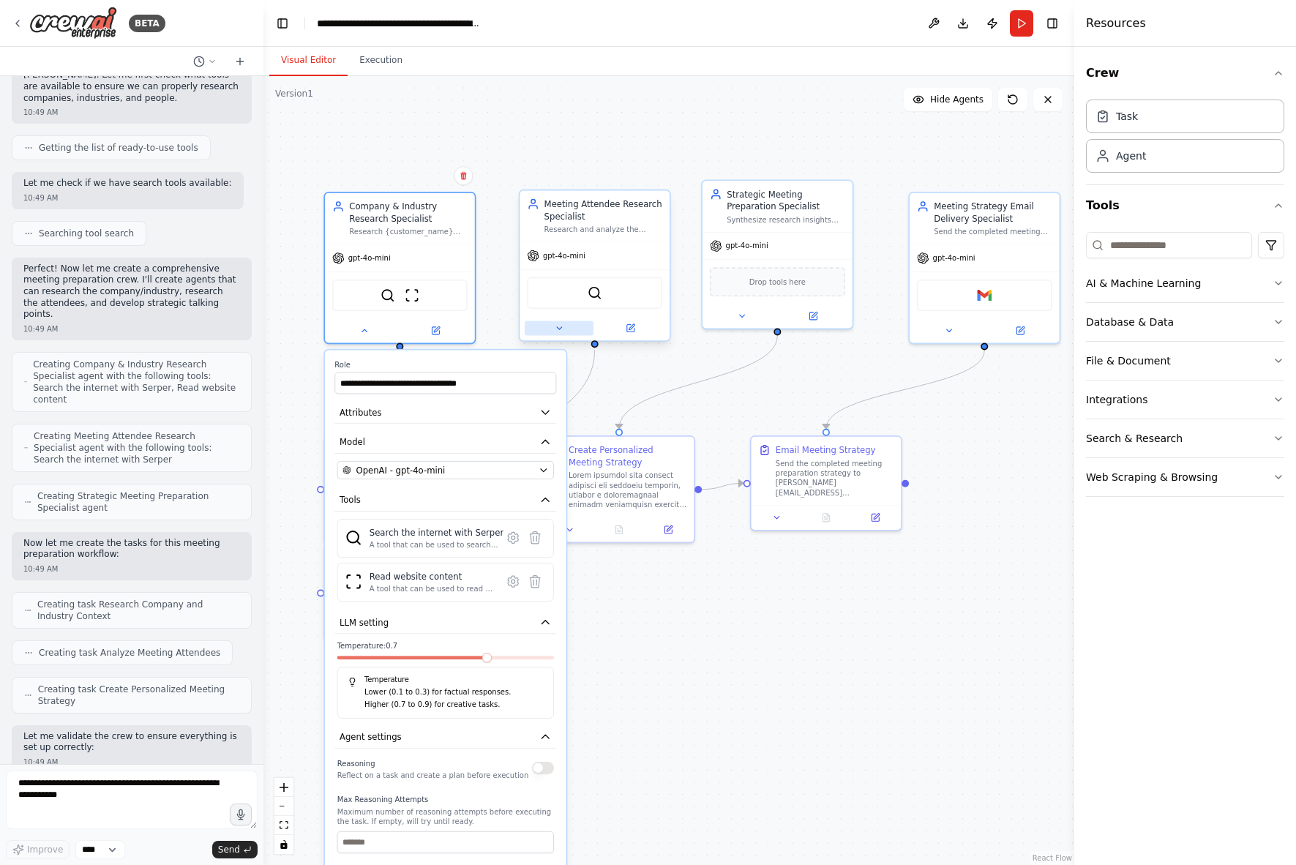
click at [550, 327] on button at bounding box center [559, 328] width 69 height 15
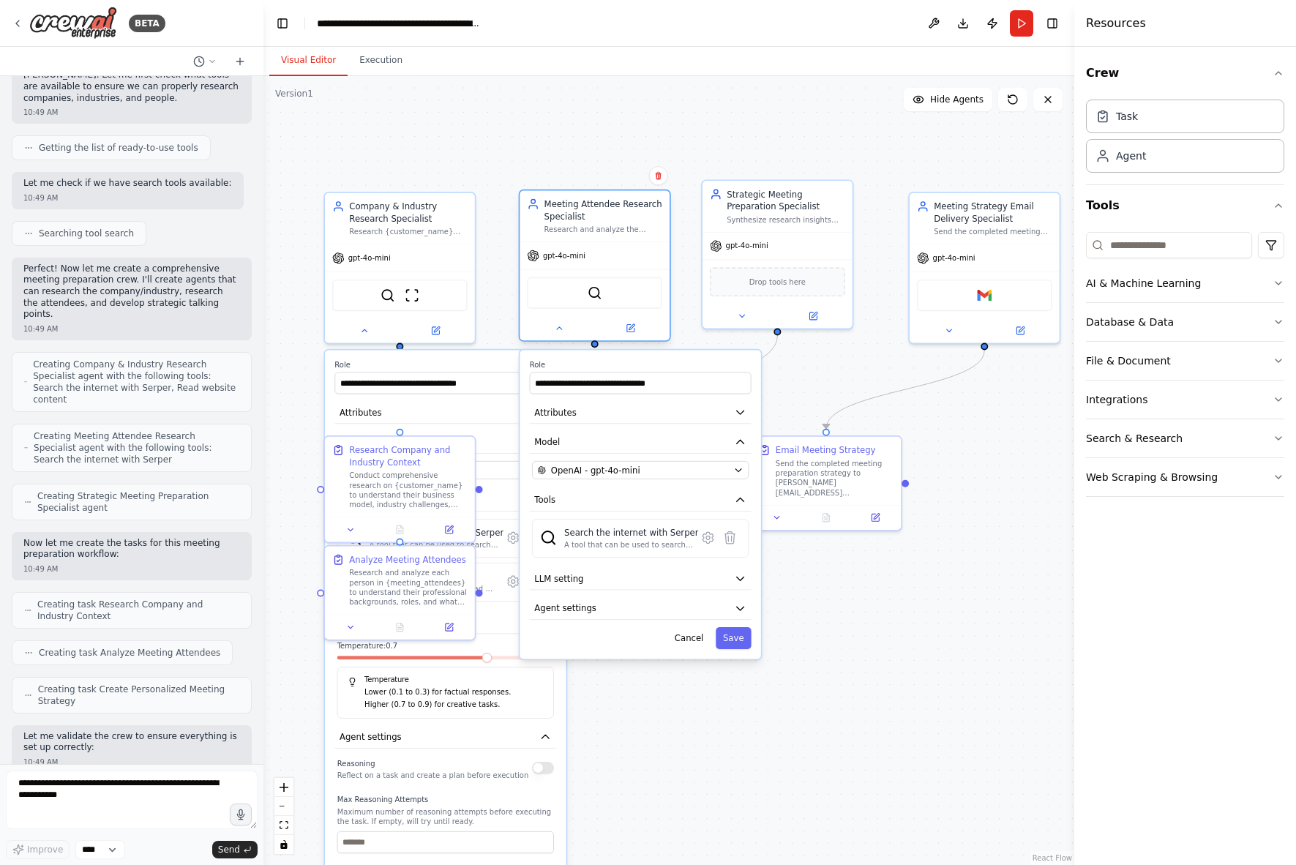
click at [560, 335] on button at bounding box center [559, 328] width 69 height 15
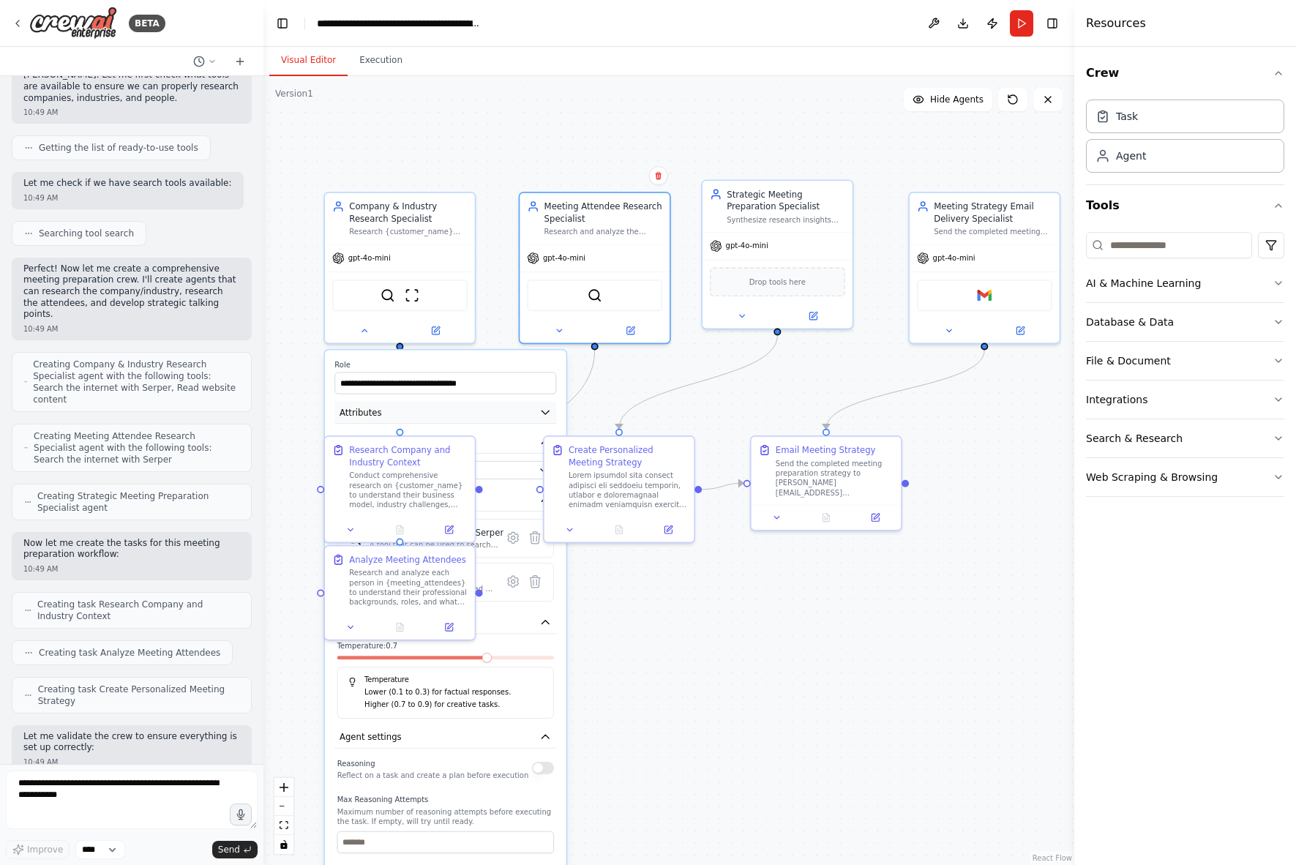
click at [549, 406] on icon "button" at bounding box center [545, 412] width 12 height 12
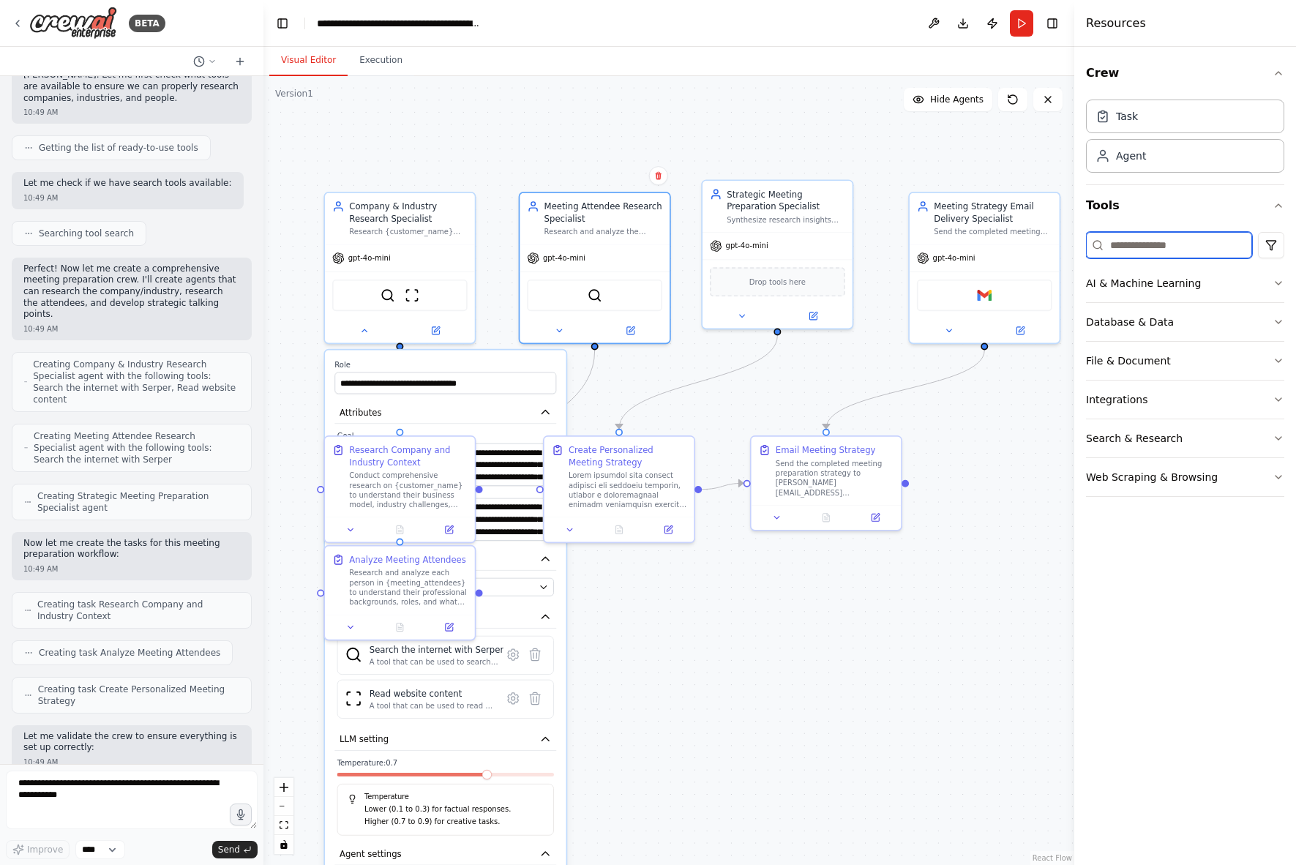
click at [1138, 238] on input at bounding box center [1169, 245] width 166 height 26
type input "***"
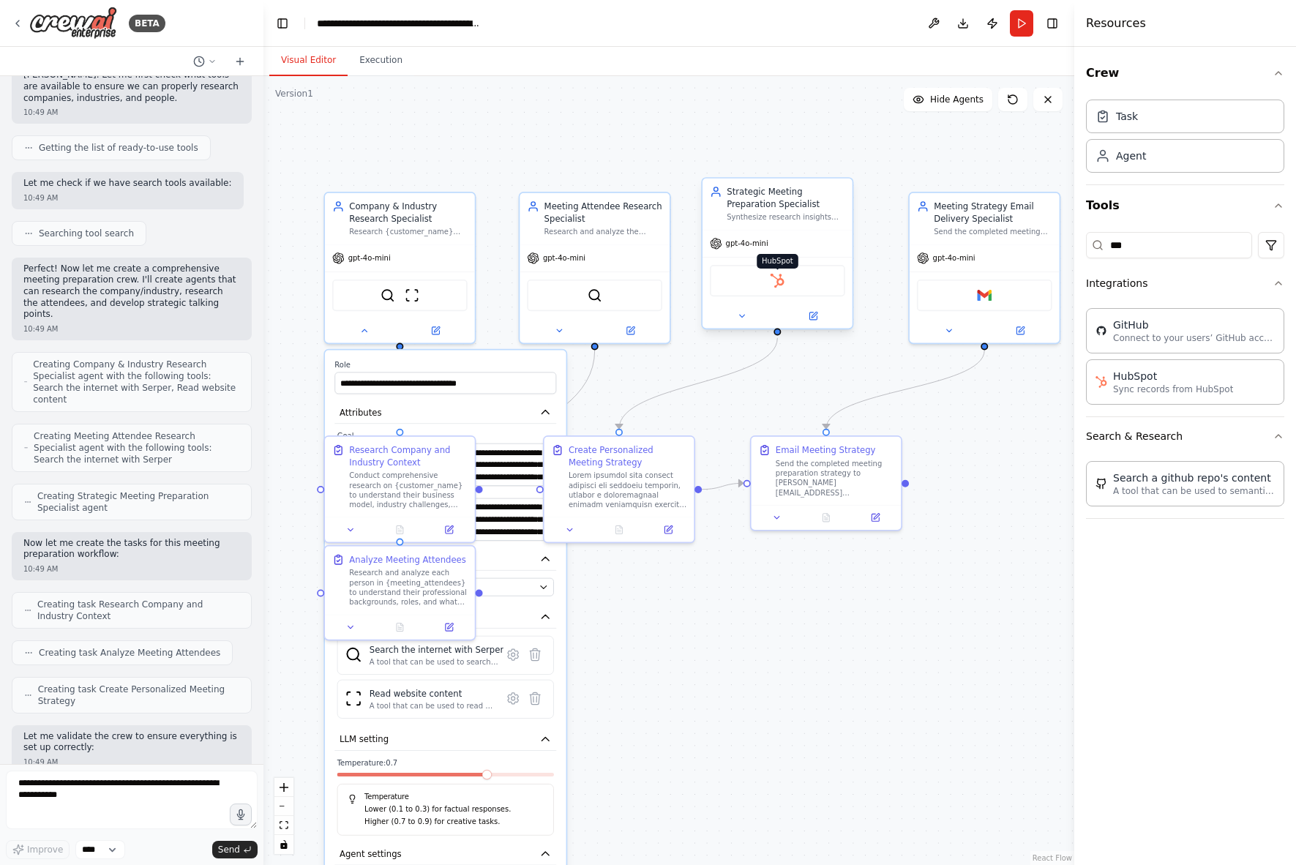
click at [779, 288] on img at bounding box center [777, 281] width 15 height 15
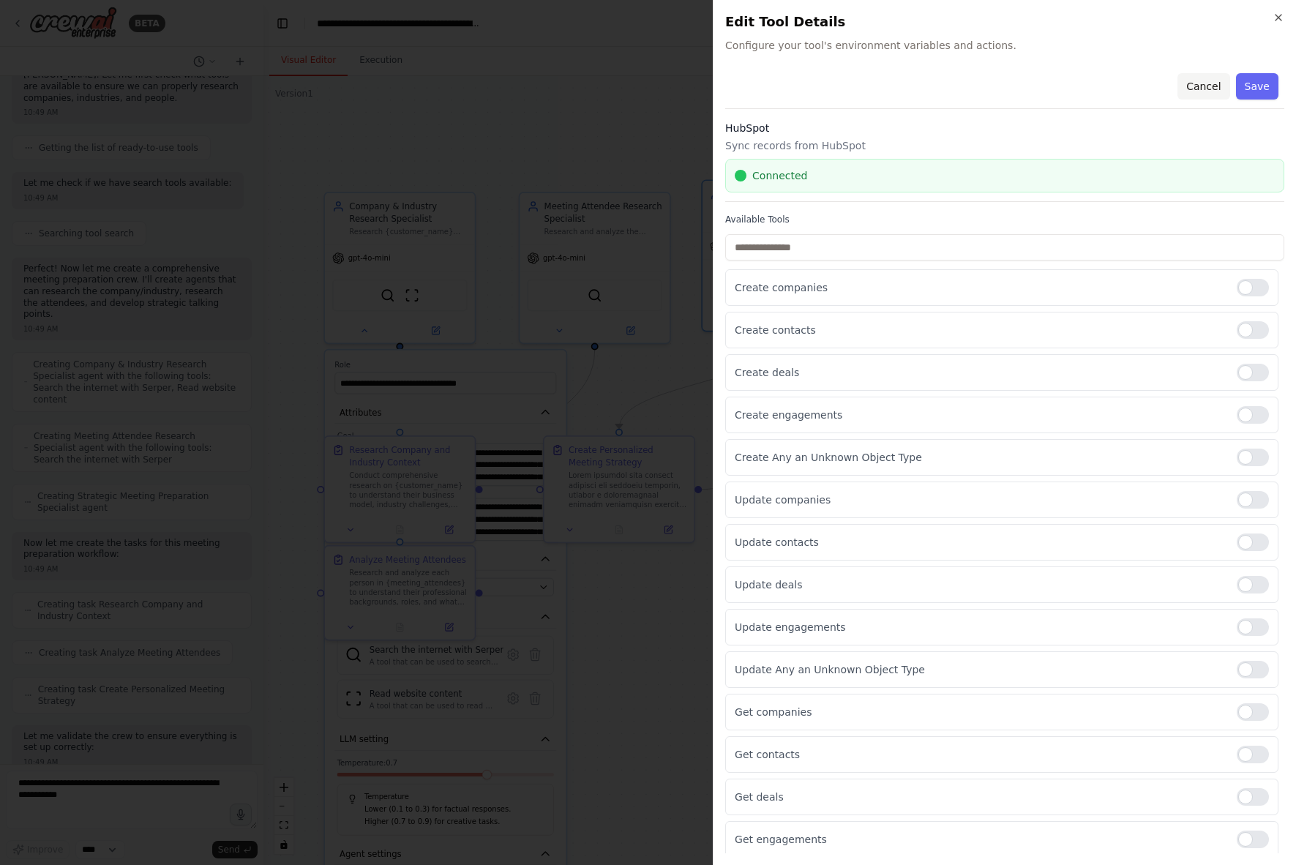
click at [1169, 81] on button "Cancel" at bounding box center [1204, 86] width 52 height 26
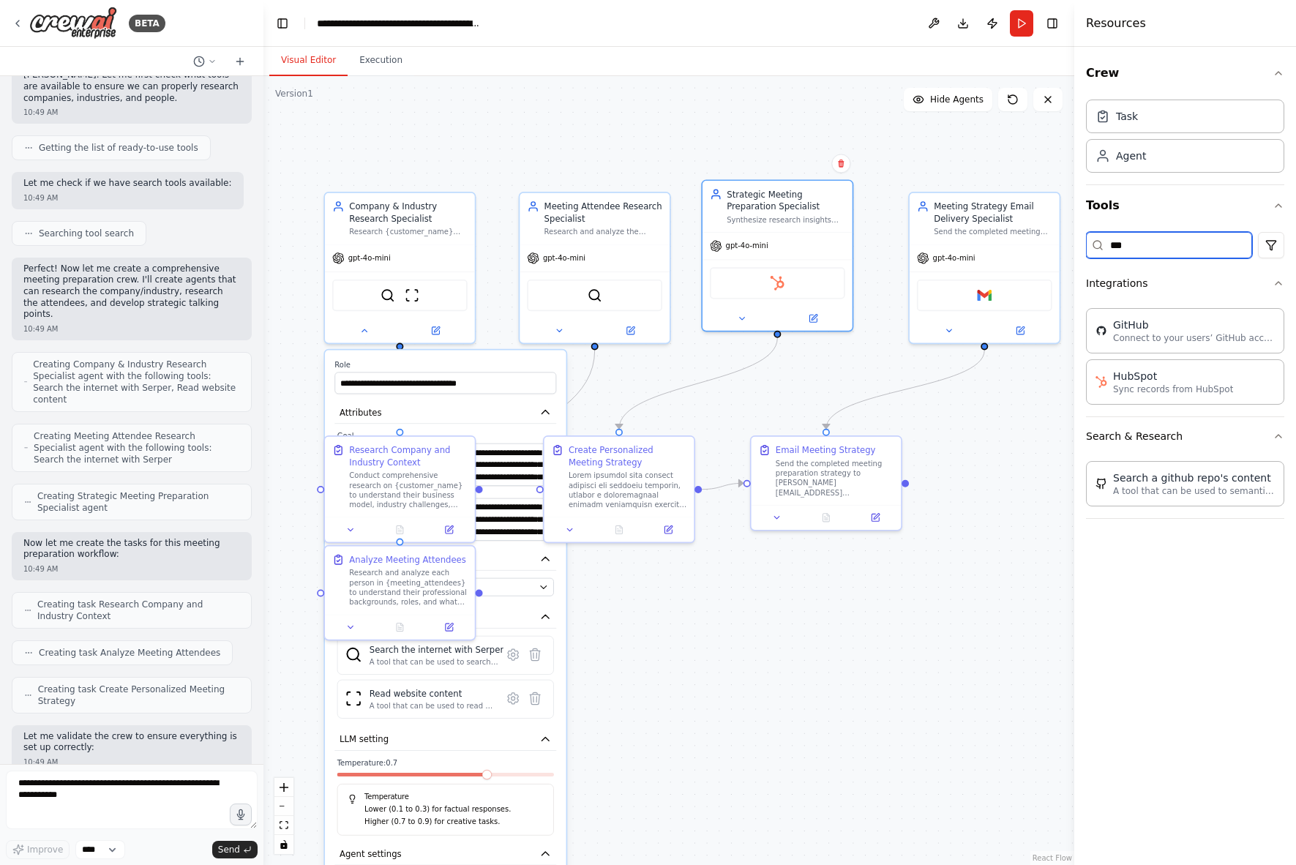
click at [1140, 247] on input "***" at bounding box center [1169, 245] width 166 height 26
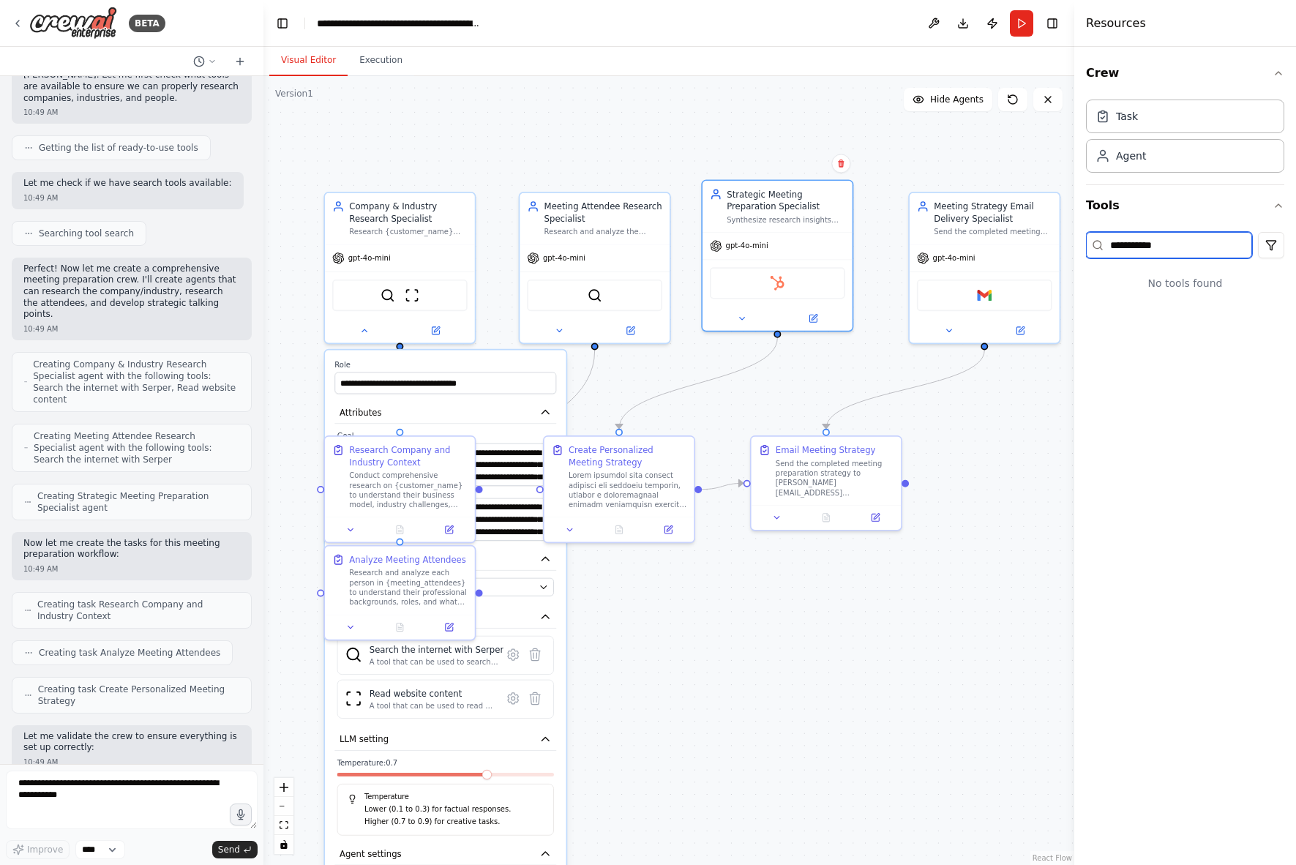
type input "**********"
click at [1169, 247] on input "**********" at bounding box center [1169, 245] width 166 height 26
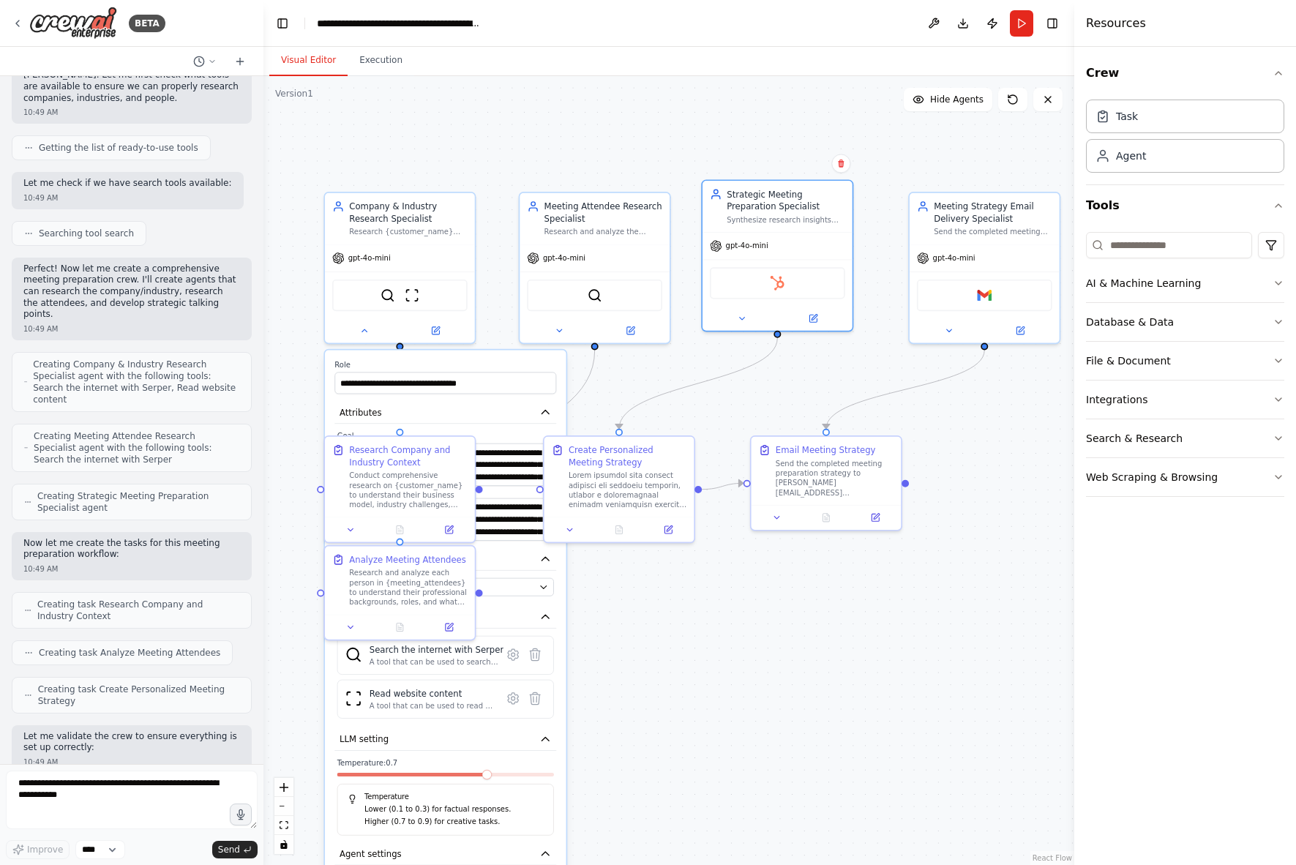
click at [1048, 526] on div ".deletable-edge-delete-btn { width: 20px; height: 20px; border: 0px solid #ffff…" at bounding box center [668, 470] width 811 height 789
click at [365, 333] on button at bounding box center [364, 328] width 69 height 15
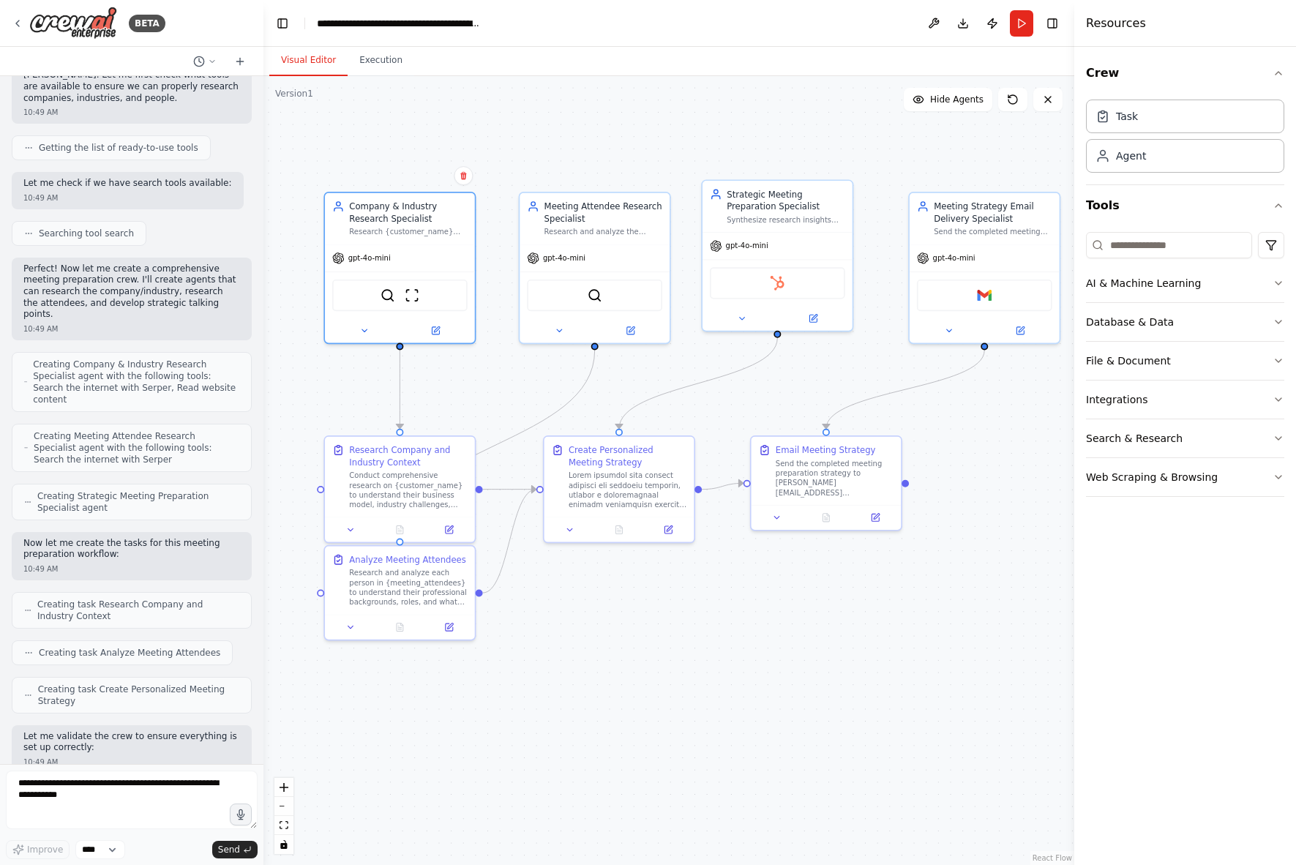
scroll to position [0, 0]
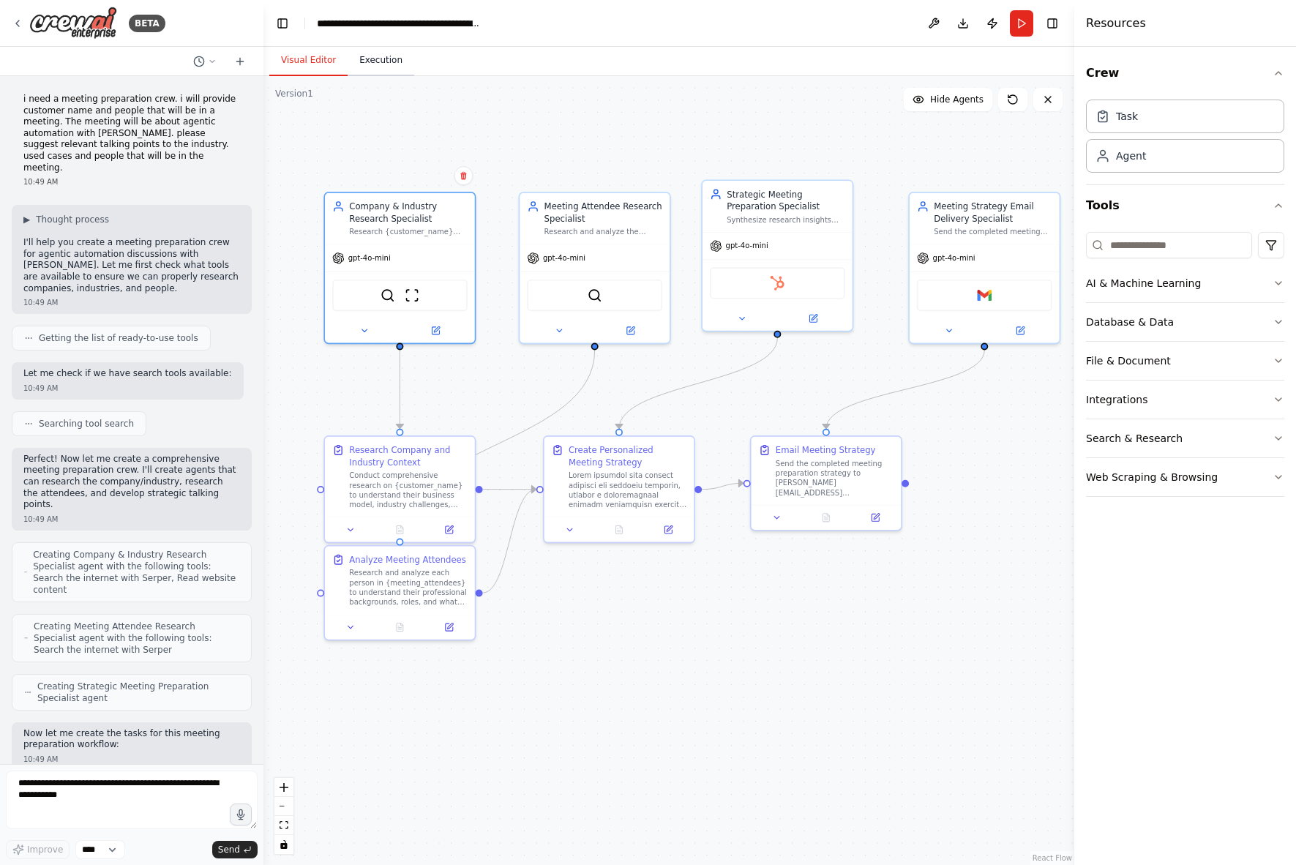
click at [382, 67] on button "Execution" at bounding box center [381, 60] width 67 height 31
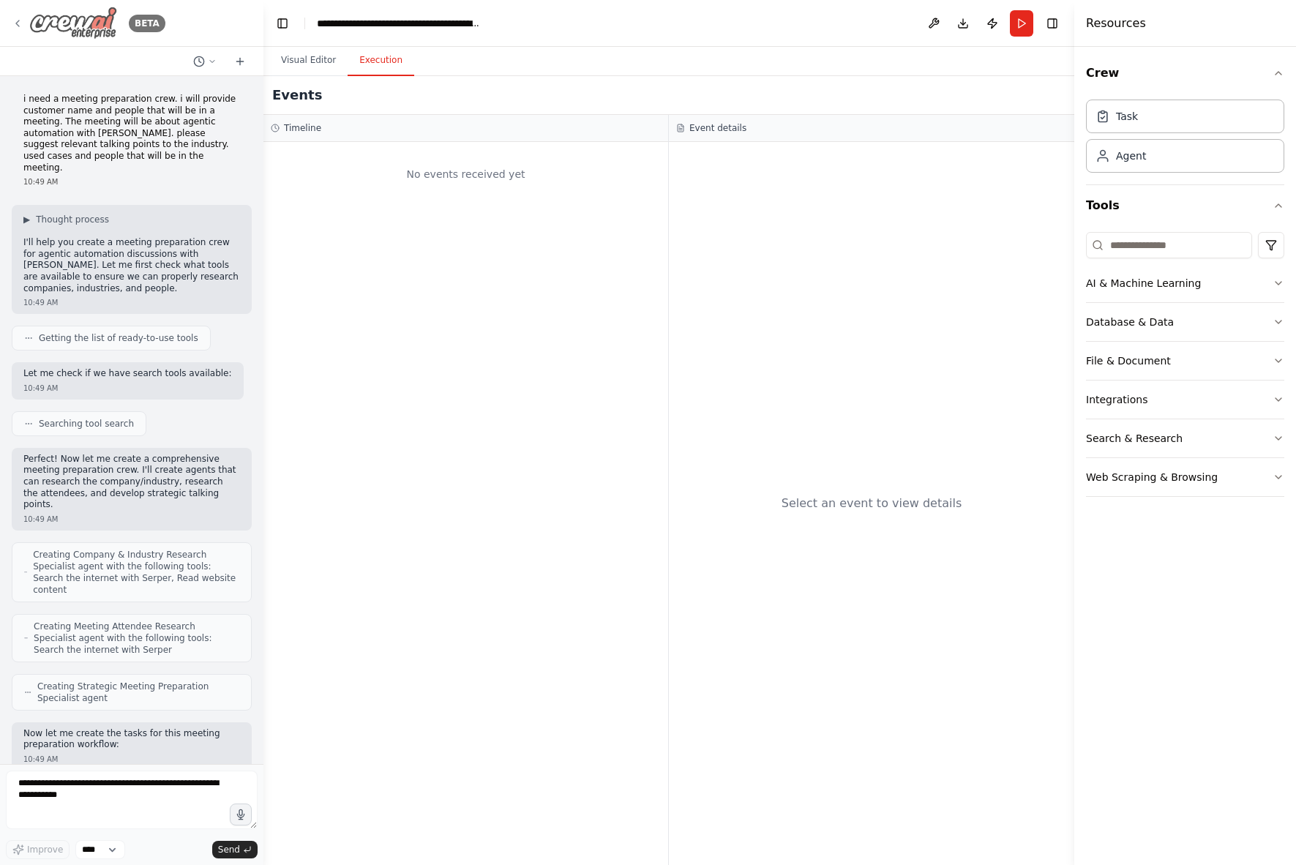
click at [14, 25] on icon at bounding box center [18, 24] width 12 height 12
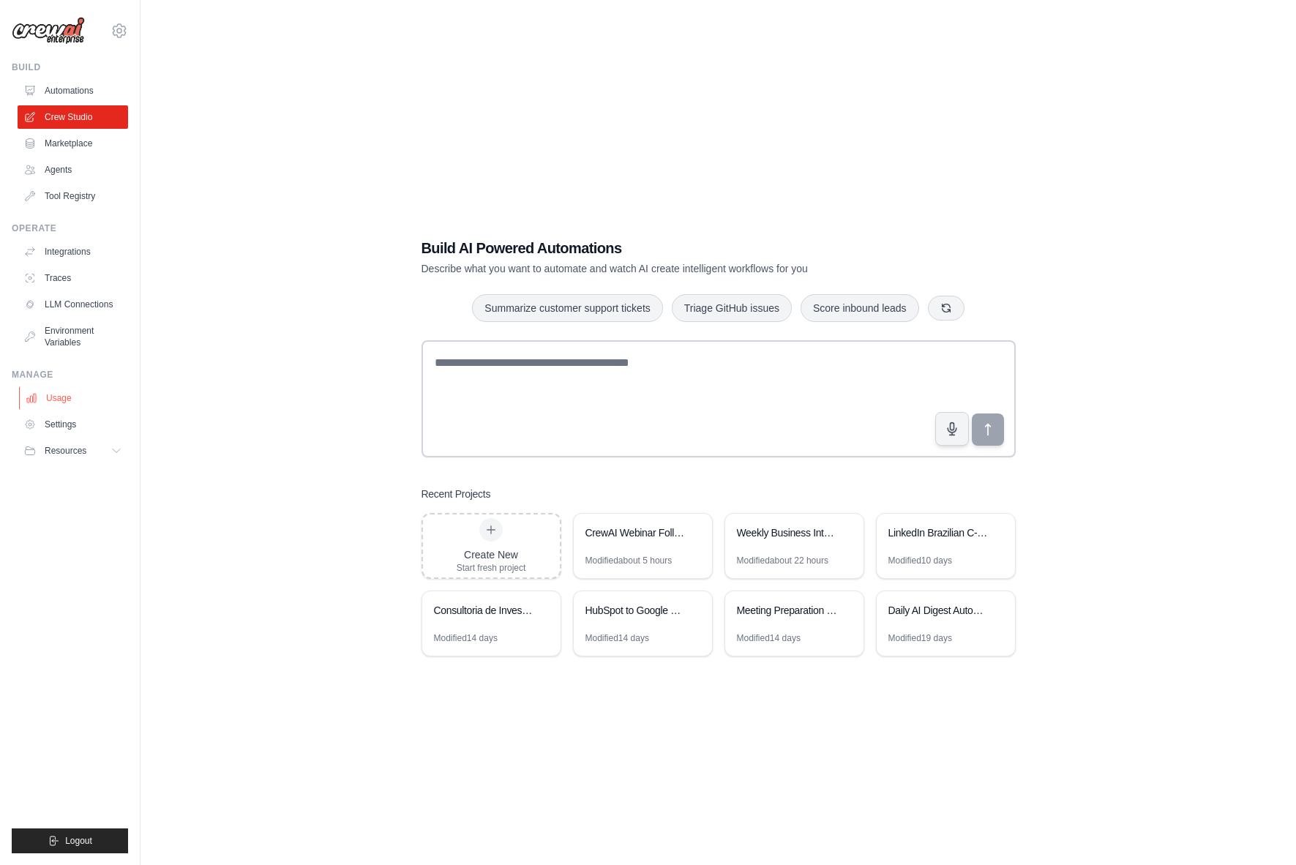
click at [77, 401] on link "Usage" at bounding box center [74, 397] width 111 height 23
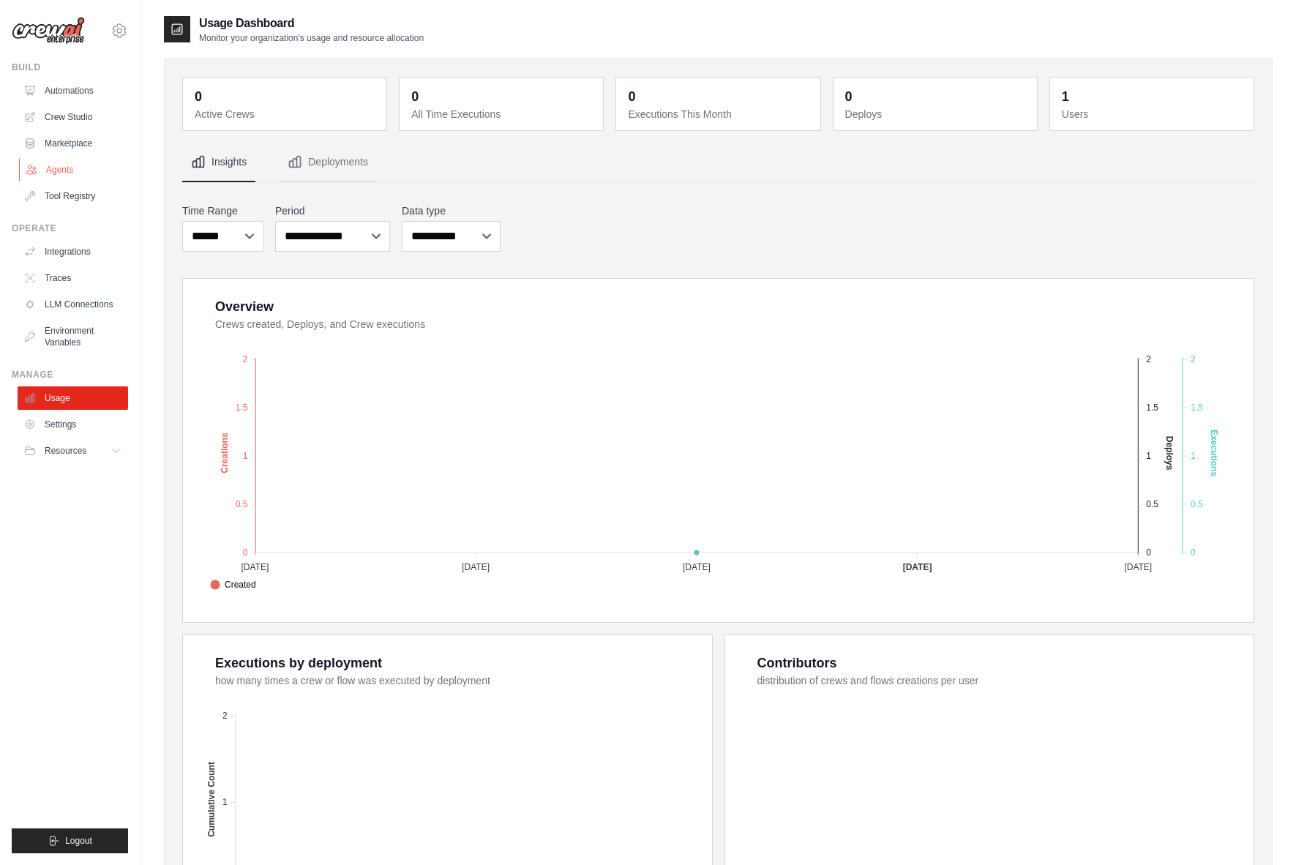
click at [61, 175] on link "Agents" at bounding box center [74, 169] width 111 height 23
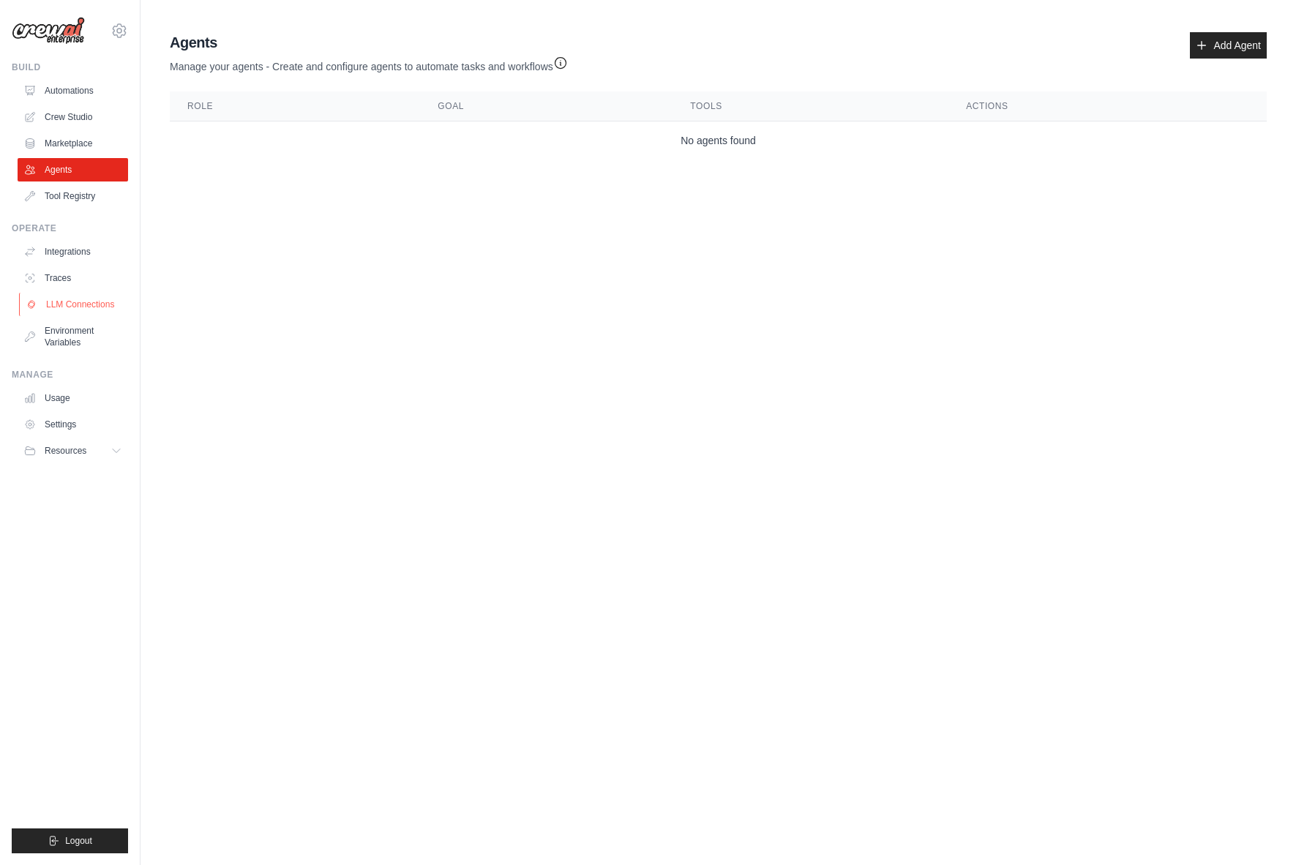
click at [86, 309] on link "LLM Connections" at bounding box center [74, 304] width 111 height 23
